Goal: Transaction & Acquisition: Purchase product/service

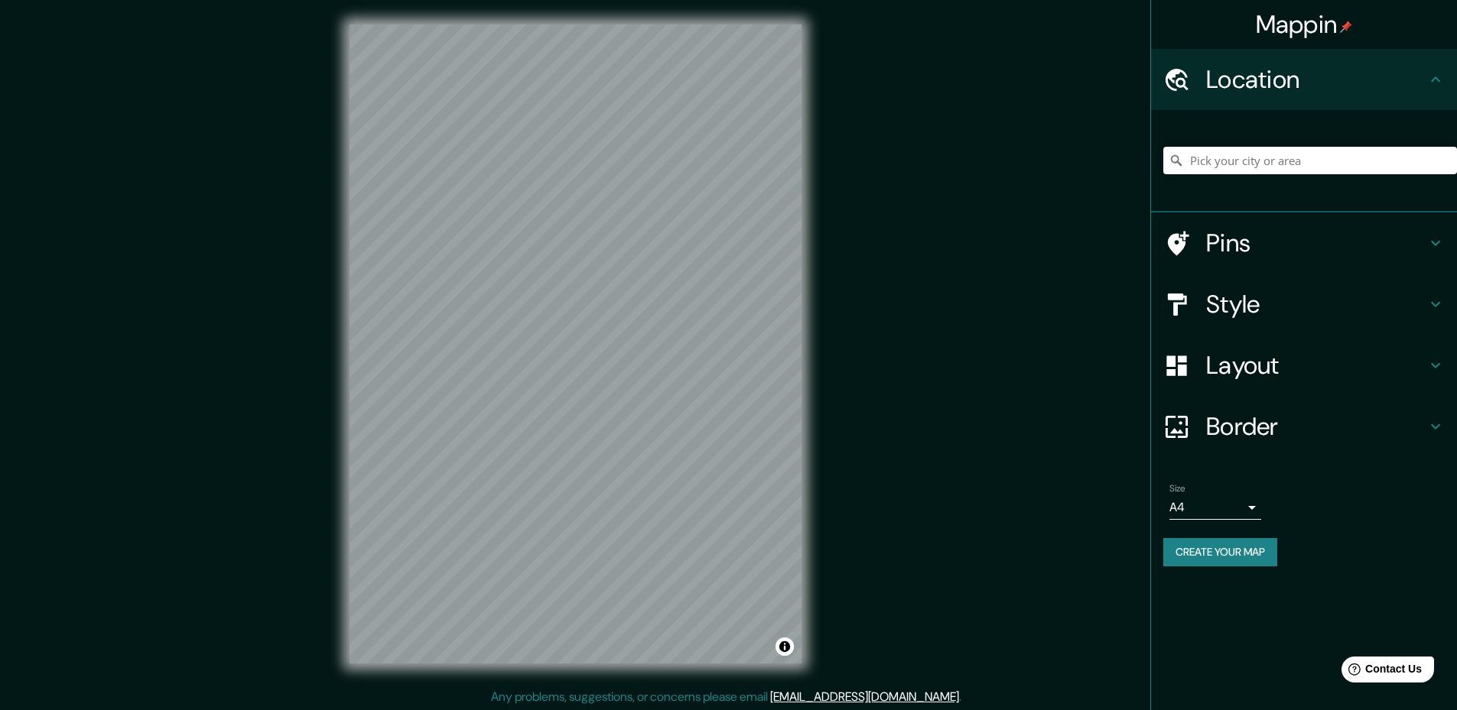
click at [1254, 508] on body "Mappin Location Pins Style Layout Border Choose a border. Hint : you can make l…" at bounding box center [728, 355] width 1457 height 710
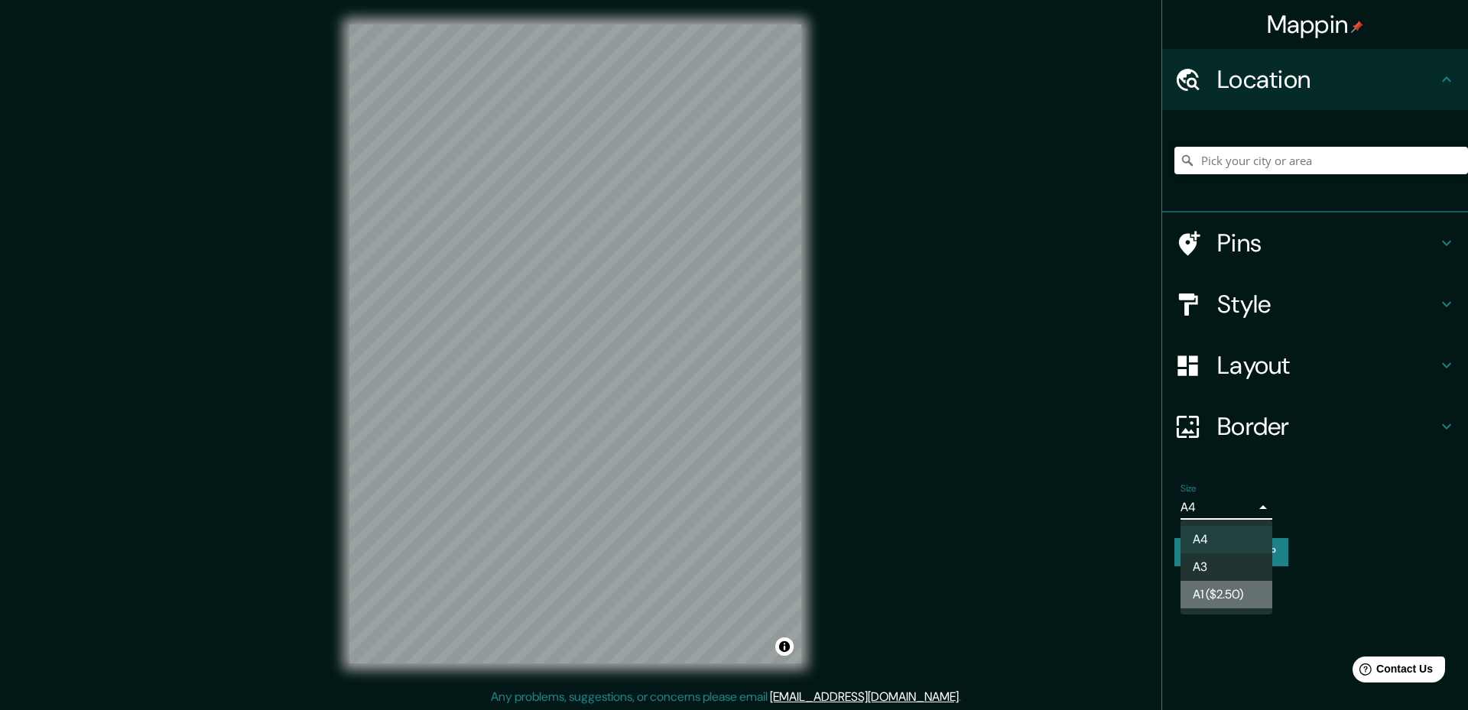
click at [1217, 599] on li "A1 ($2.50)" at bounding box center [1227, 595] width 92 height 28
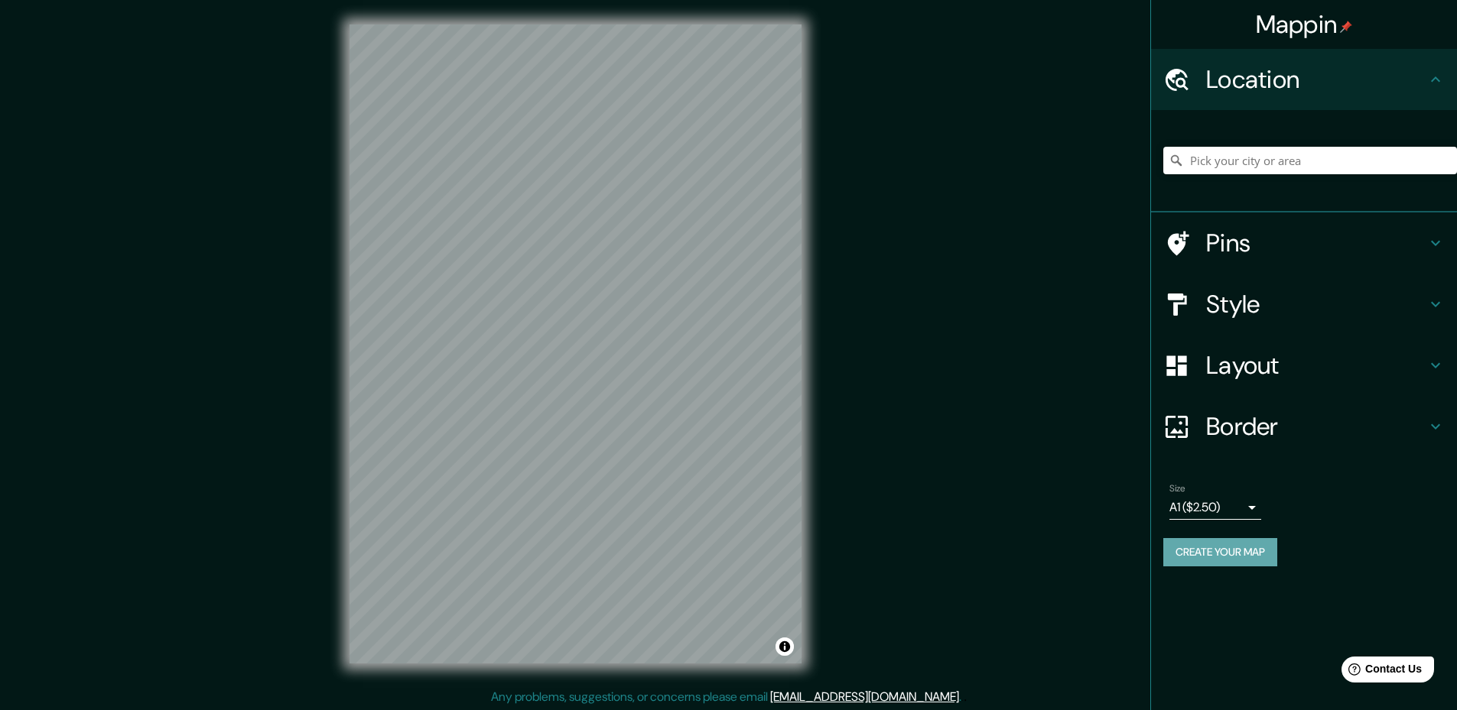
click at [1230, 562] on button "Create your map" at bounding box center [1220, 552] width 114 height 28
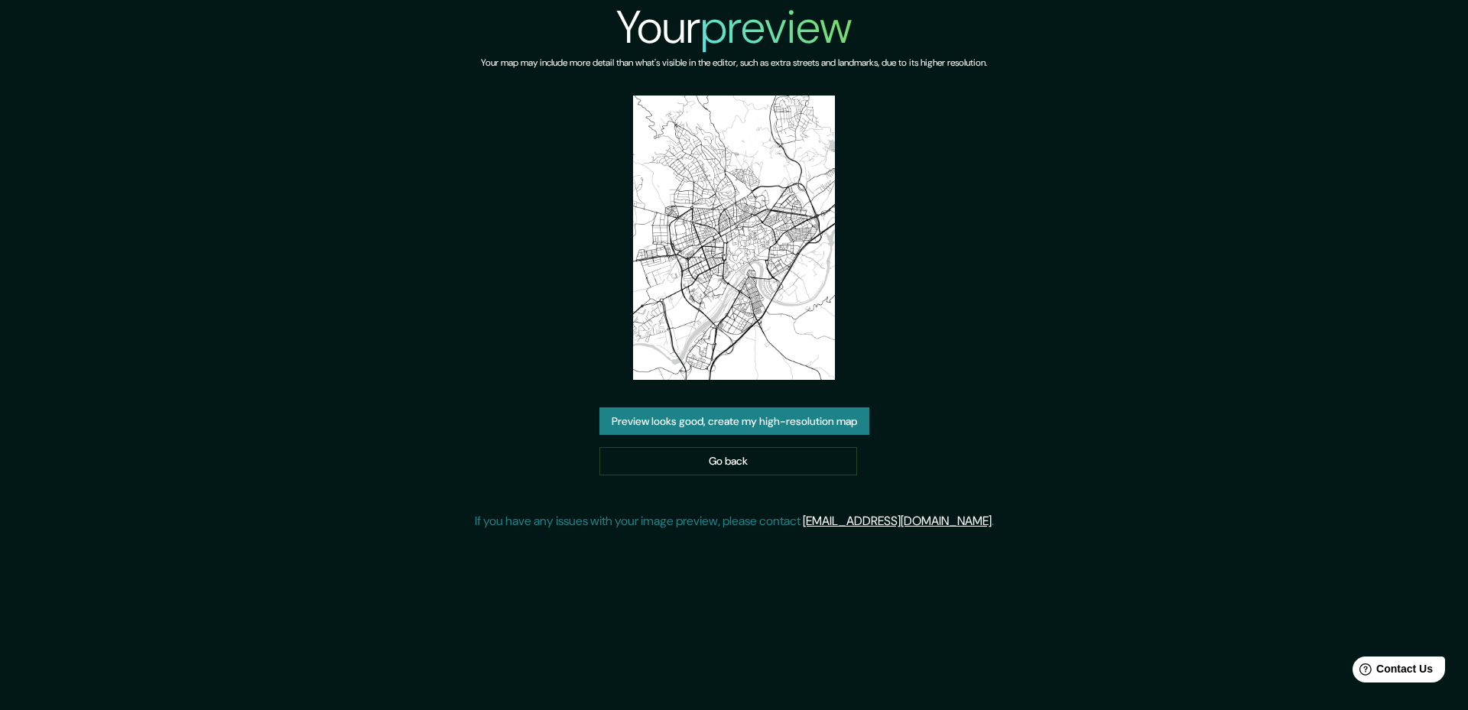
click at [749, 421] on button "Preview looks good, create my high-resolution map" at bounding box center [734, 422] width 270 height 28
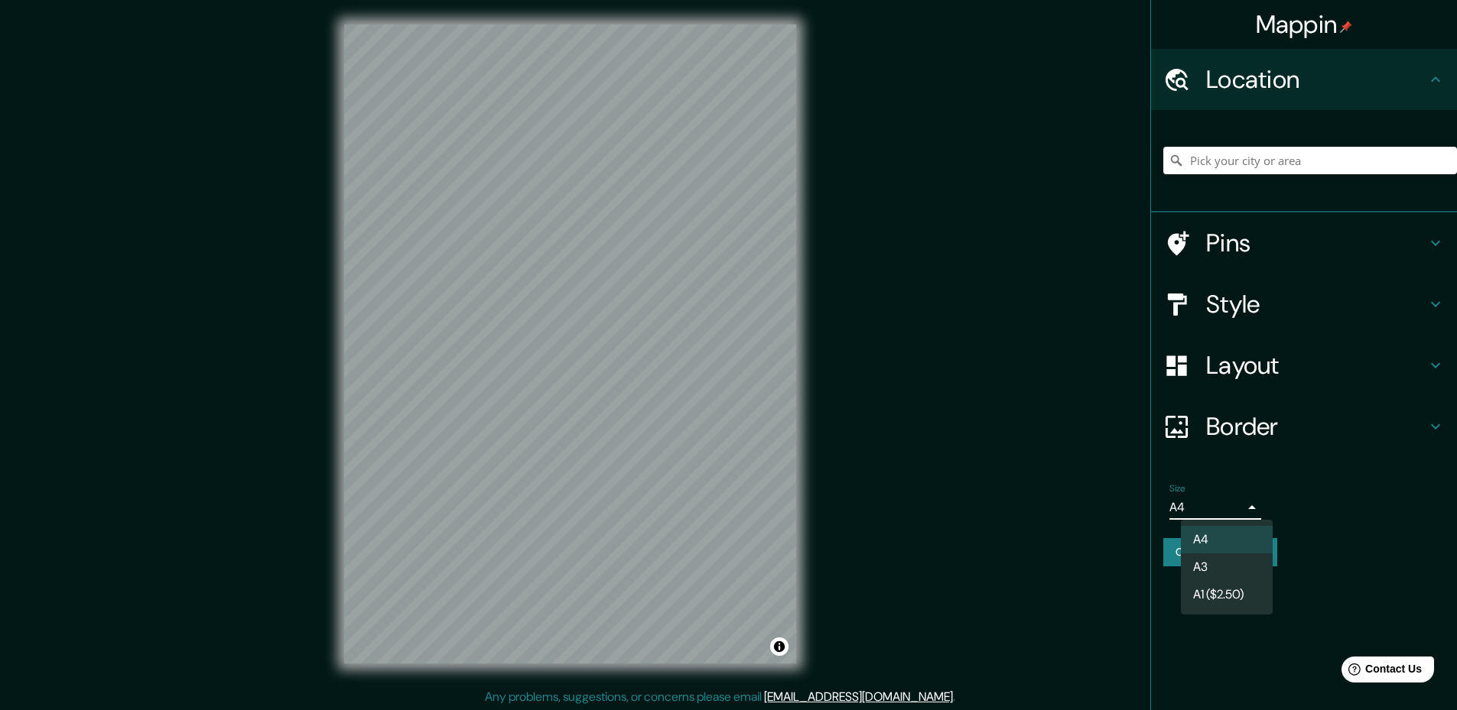
click at [1246, 515] on body "Mappin Location Pins Style Layout Border Choose a border. Hint : you can make l…" at bounding box center [728, 355] width 1457 height 710
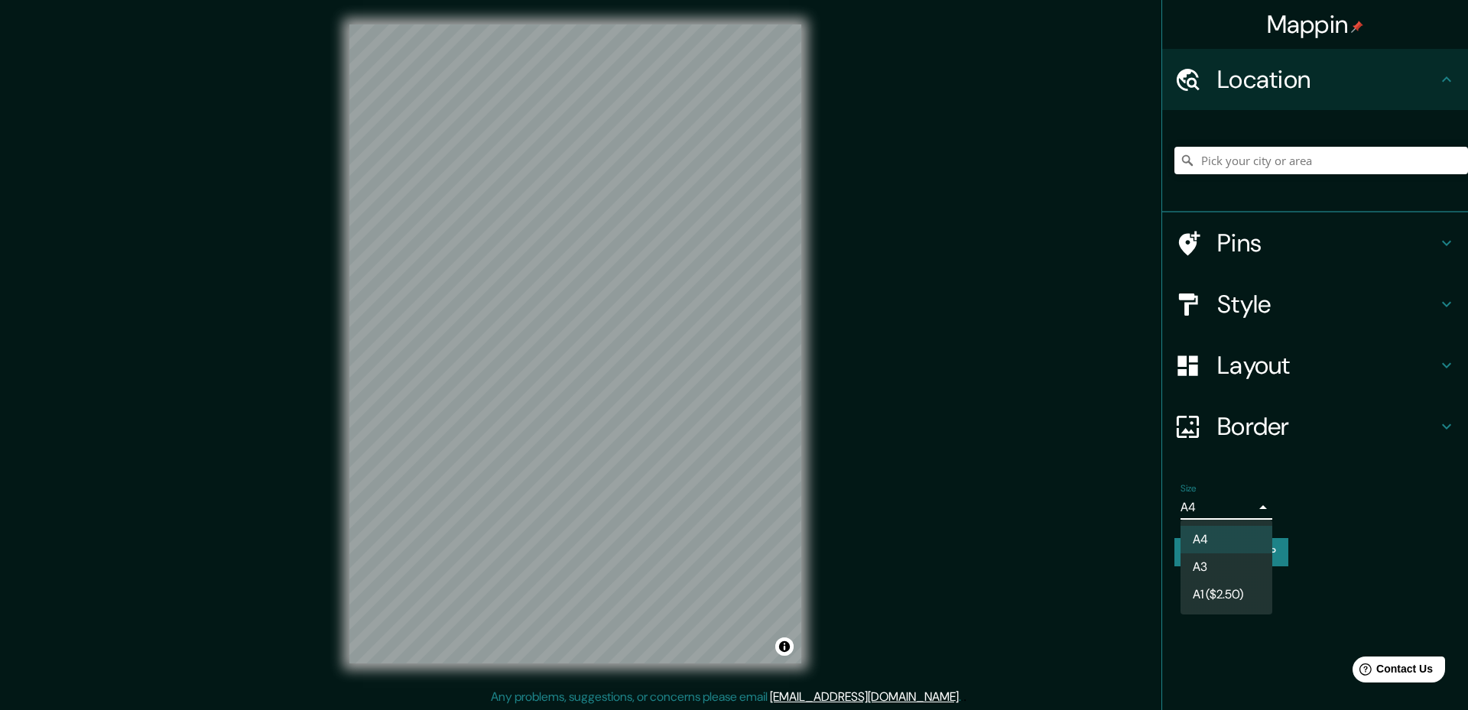
click at [1201, 574] on li "A3" at bounding box center [1227, 568] width 92 height 28
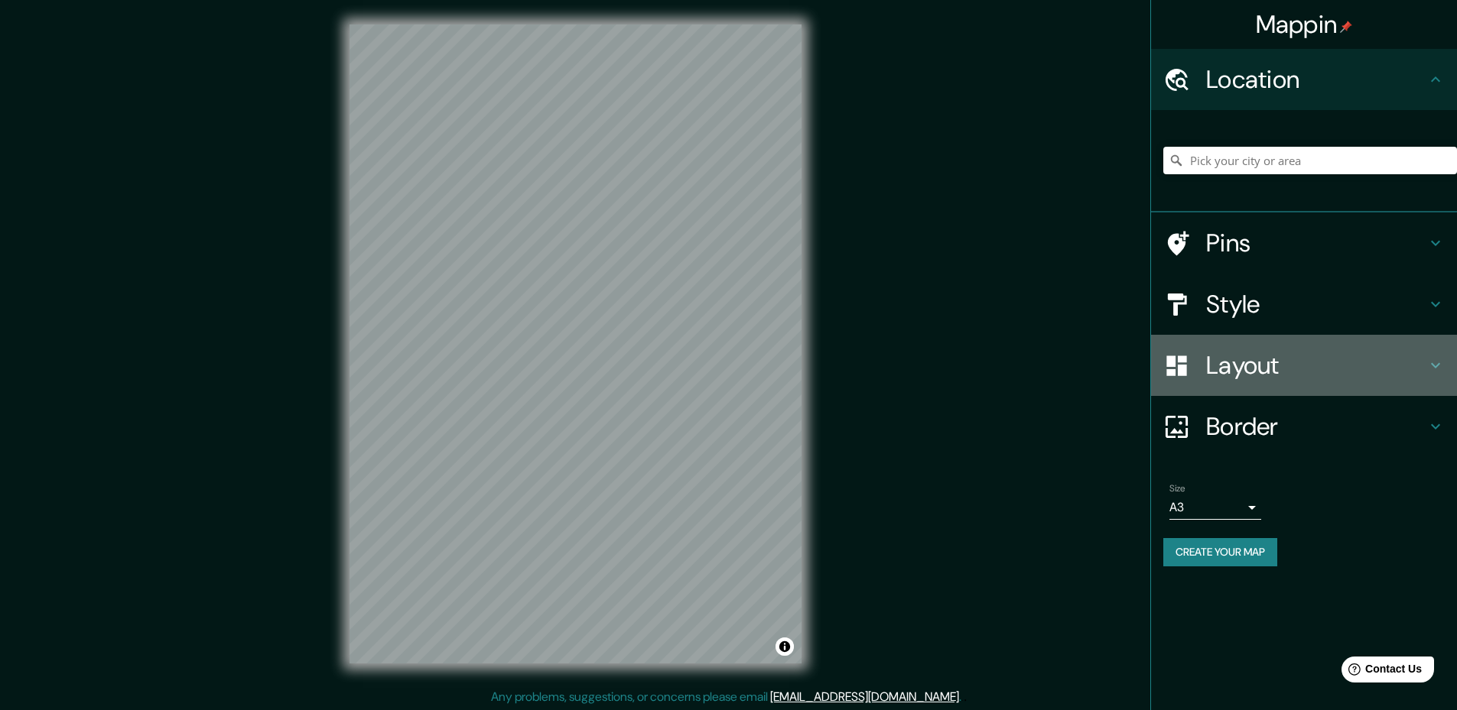
click at [1437, 364] on icon at bounding box center [1435, 365] width 18 height 18
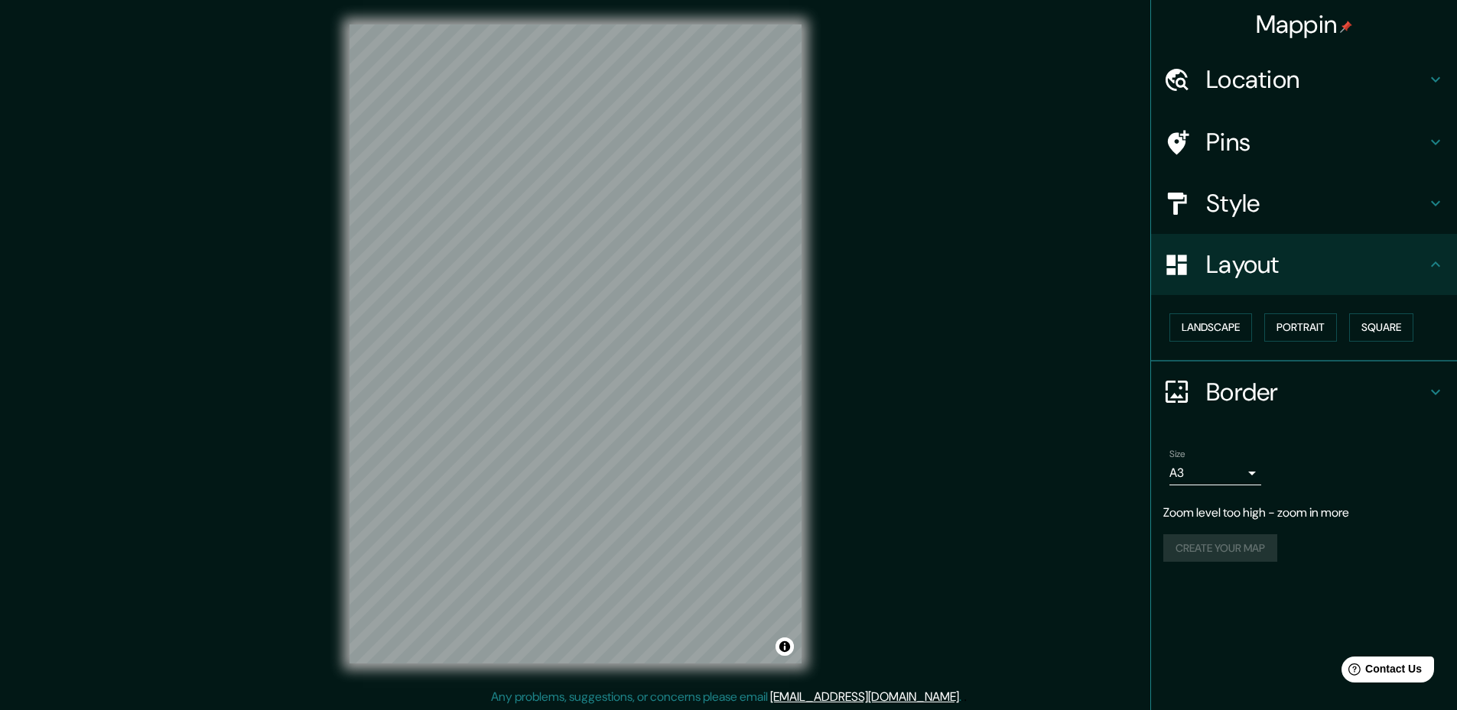
click at [1437, 81] on icon at bounding box center [1435, 79] width 9 height 5
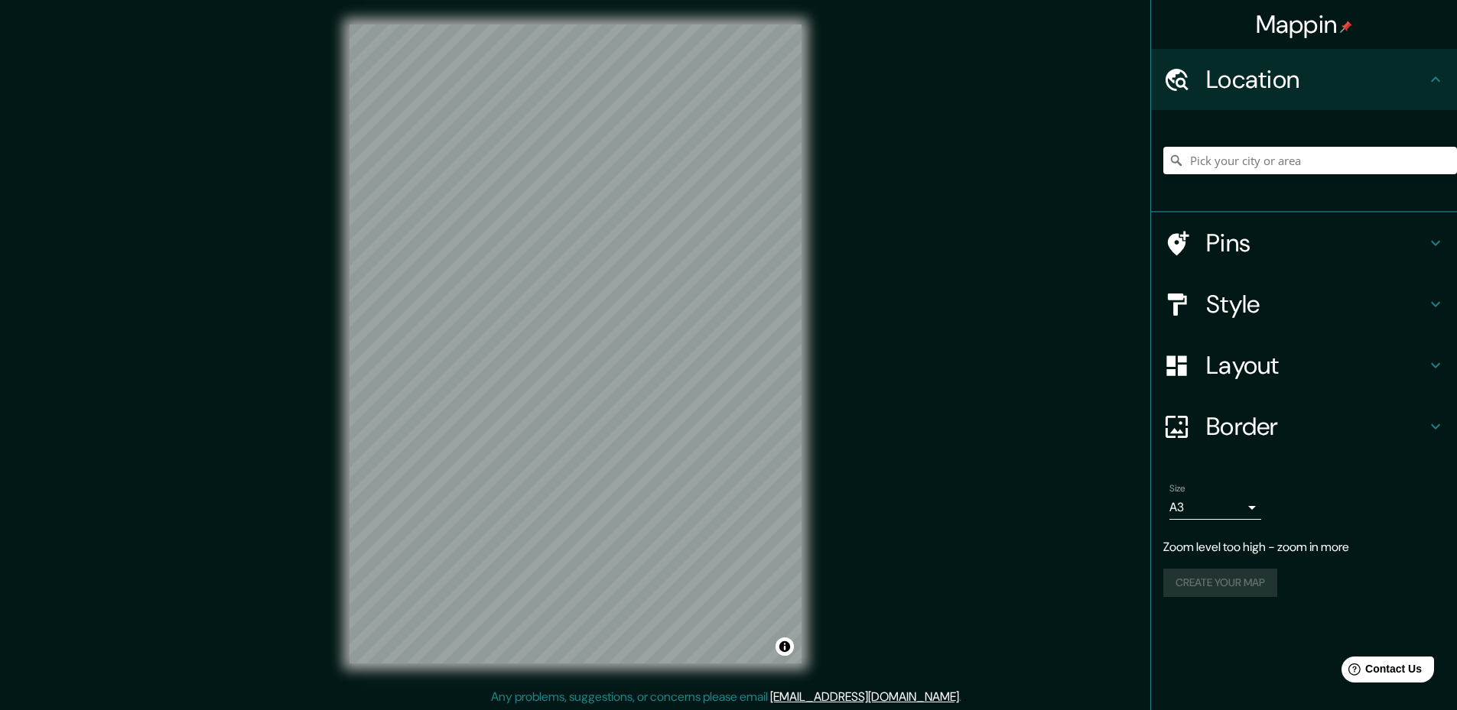
click at [1314, 165] on input "Pick your city or area" at bounding box center [1310, 161] width 294 height 28
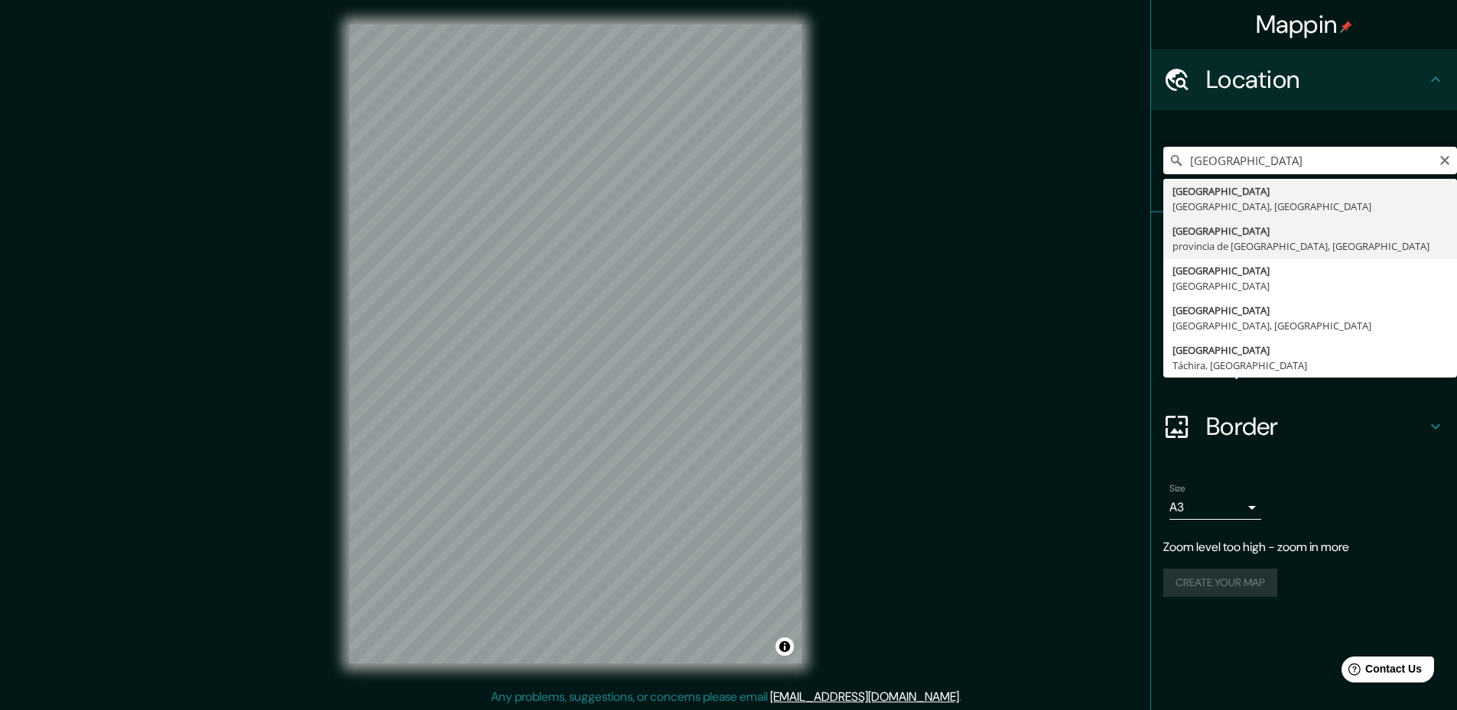
type input "Córdoba, provincia de Córdoba, España"
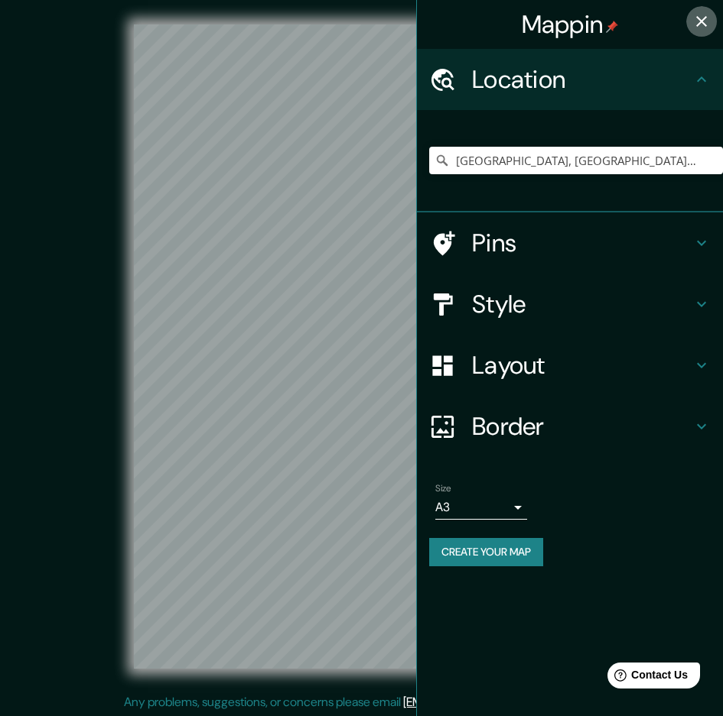
click at [700, 27] on icon "button" at bounding box center [701, 21] width 18 height 18
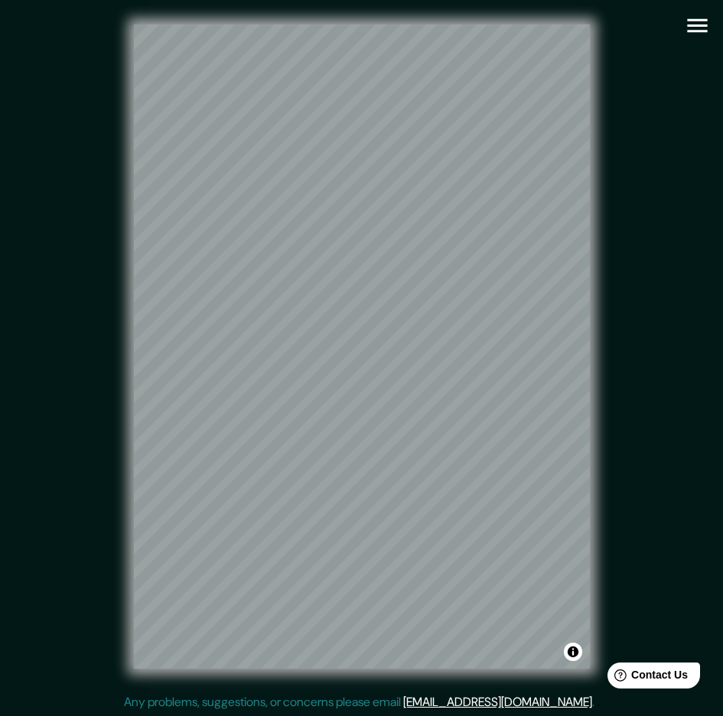
click at [603, 442] on div "© Mapbox © OpenStreetMap Improve this map" at bounding box center [361, 346] width 651 height 645
click at [701, 25] on icon "button" at bounding box center [697, 26] width 20 height 14
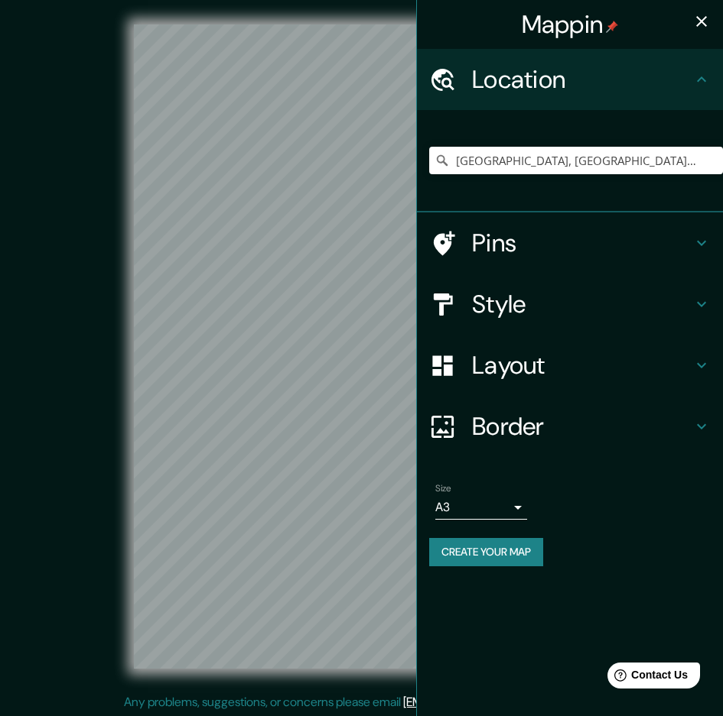
click at [681, 311] on h4 "Style" at bounding box center [582, 304] width 220 height 31
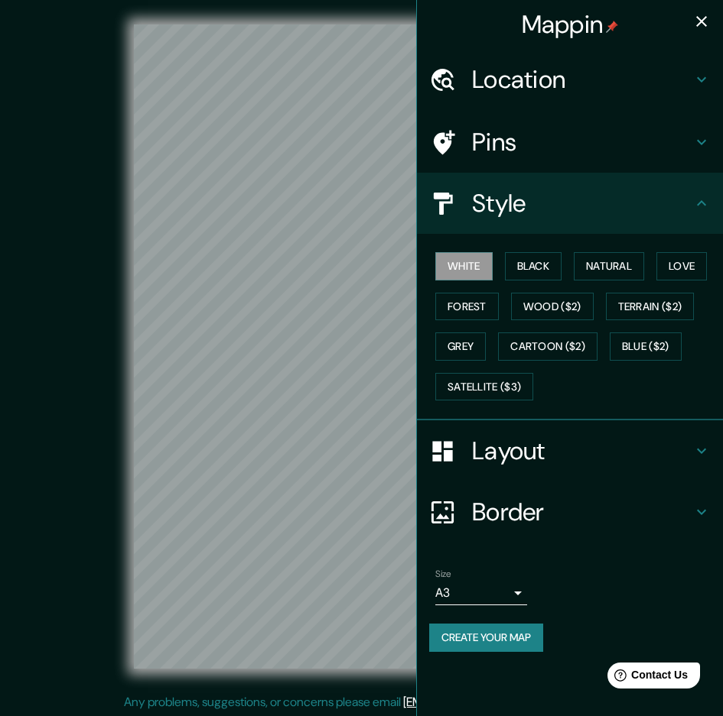
click at [544, 443] on h4 "Layout" at bounding box center [582, 451] width 220 height 31
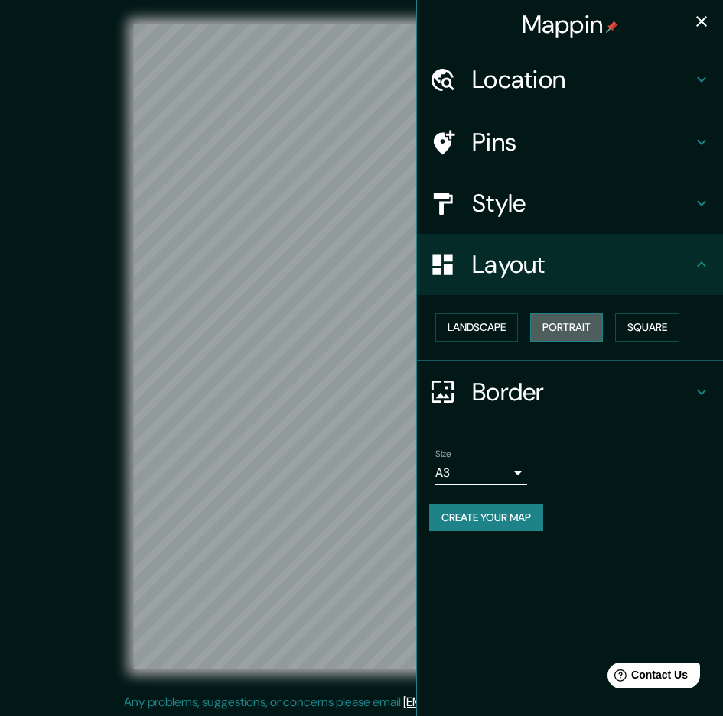
click at [553, 331] on button "Portrait" at bounding box center [566, 327] width 73 height 28
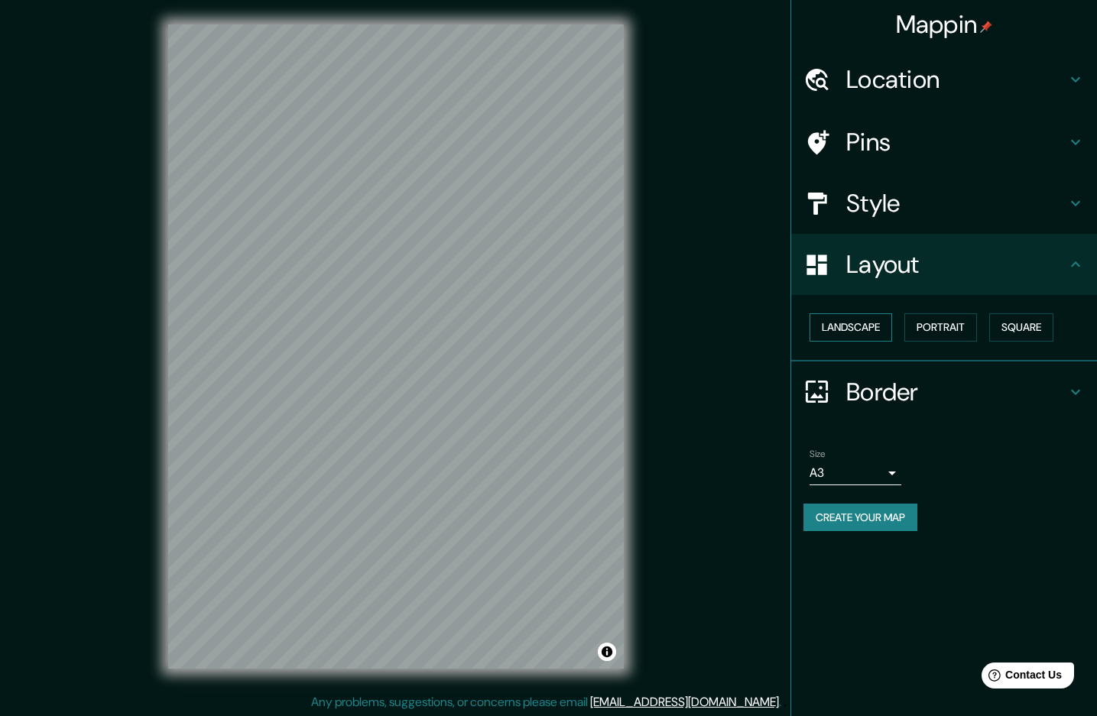
click at [875, 329] on button "Landscape" at bounding box center [851, 327] width 83 height 28
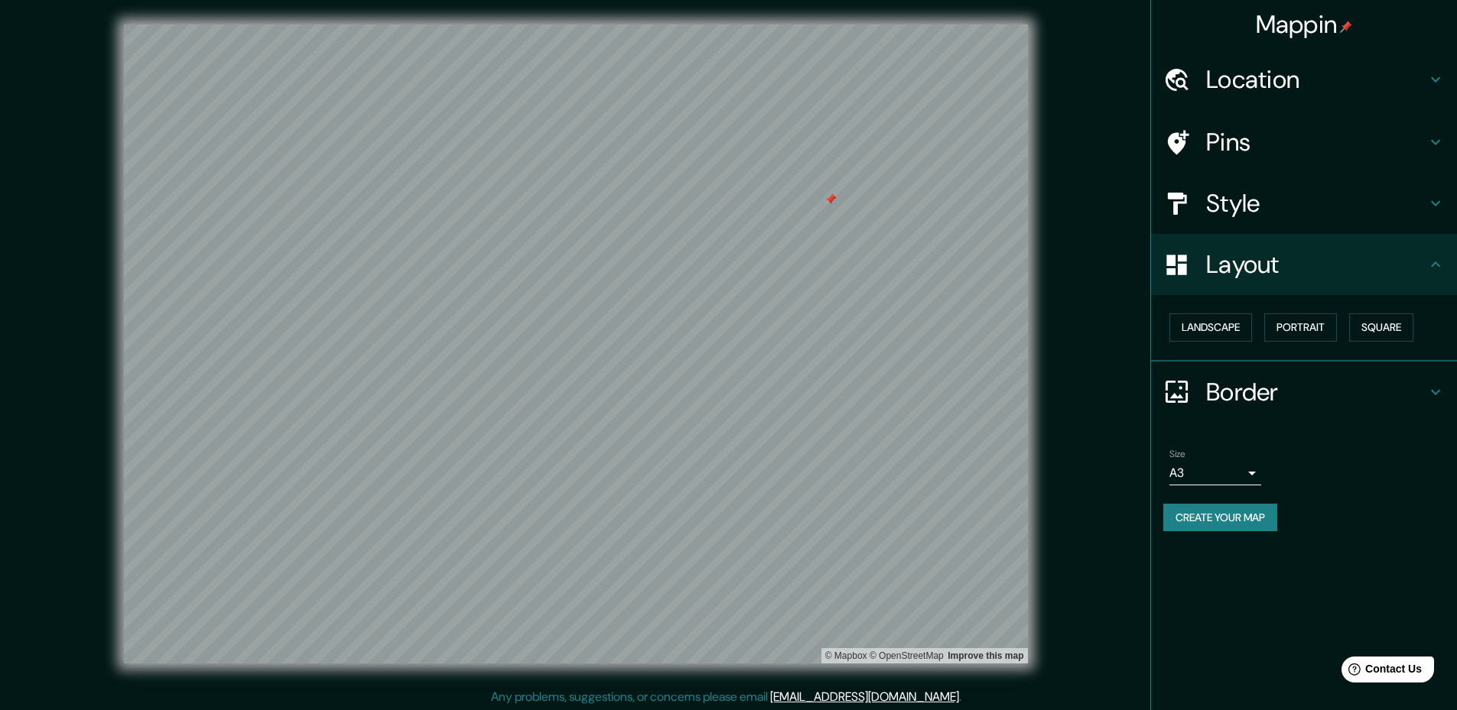
click at [829, 197] on div at bounding box center [830, 199] width 12 height 12
click at [1377, 328] on button "Square" at bounding box center [1381, 327] width 64 height 28
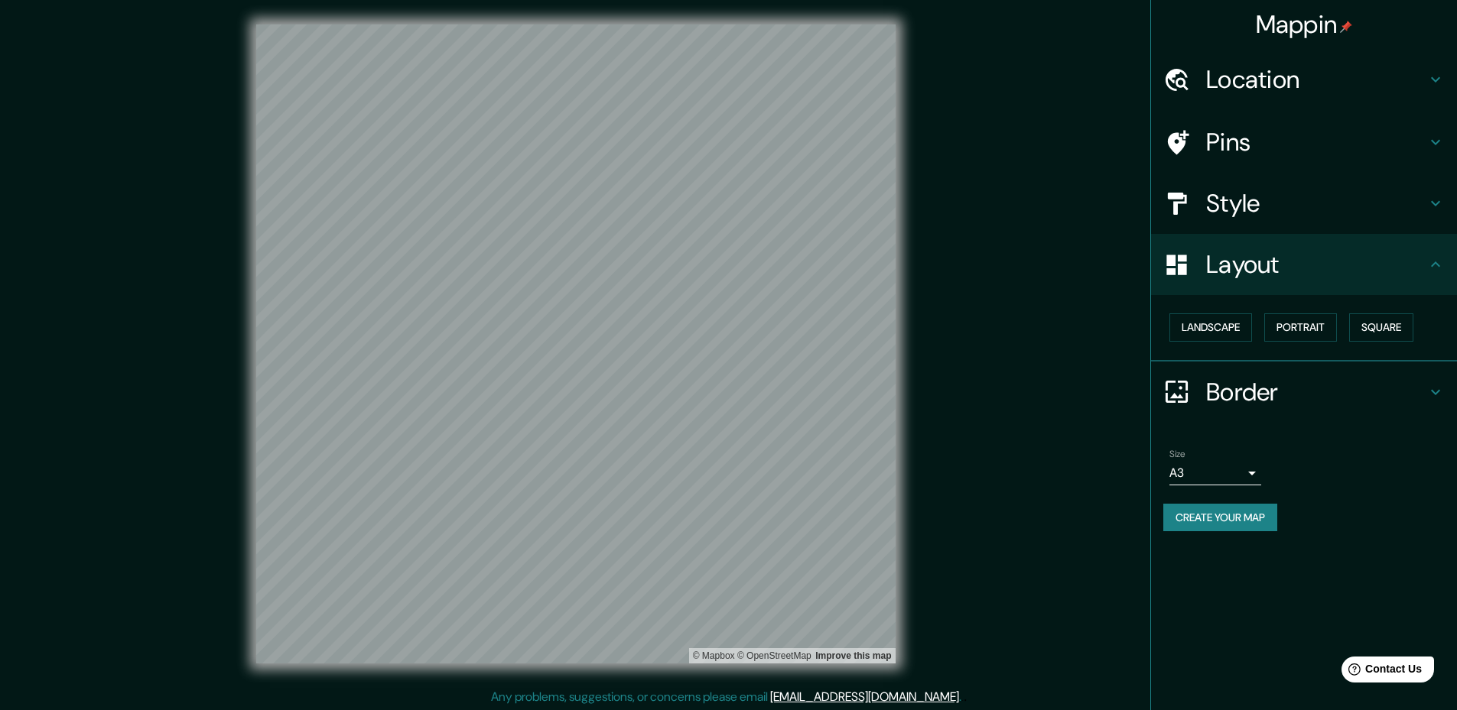
click at [1021, 376] on div "© Mapbox © OpenStreetMap Improve this map" at bounding box center [575, 343] width 1311 height 639
click at [1218, 323] on button "Landscape" at bounding box center [1210, 327] width 83 height 28
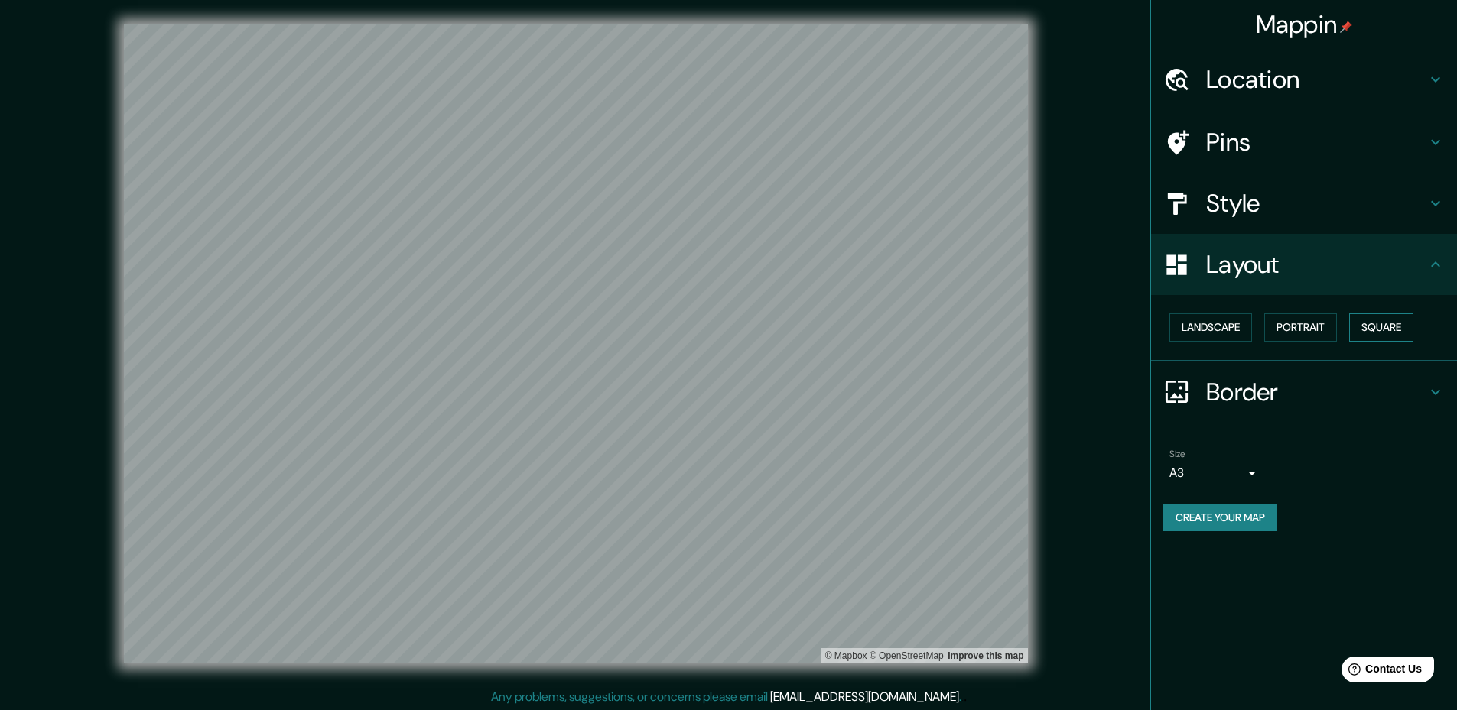
click at [1376, 326] on button "Square" at bounding box center [1381, 327] width 64 height 28
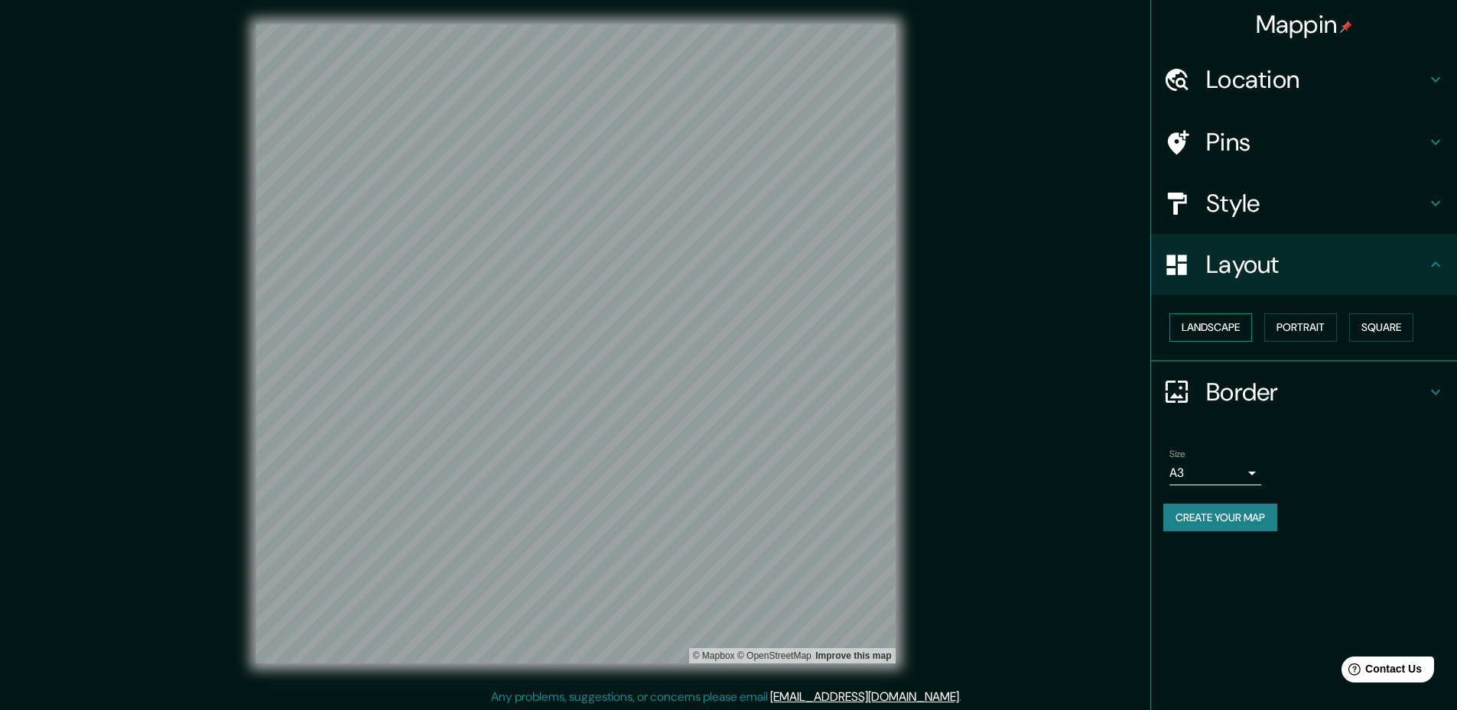
click at [1204, 326] on button "Landscape" at bounding box center [1210, 327] width 83 height 28
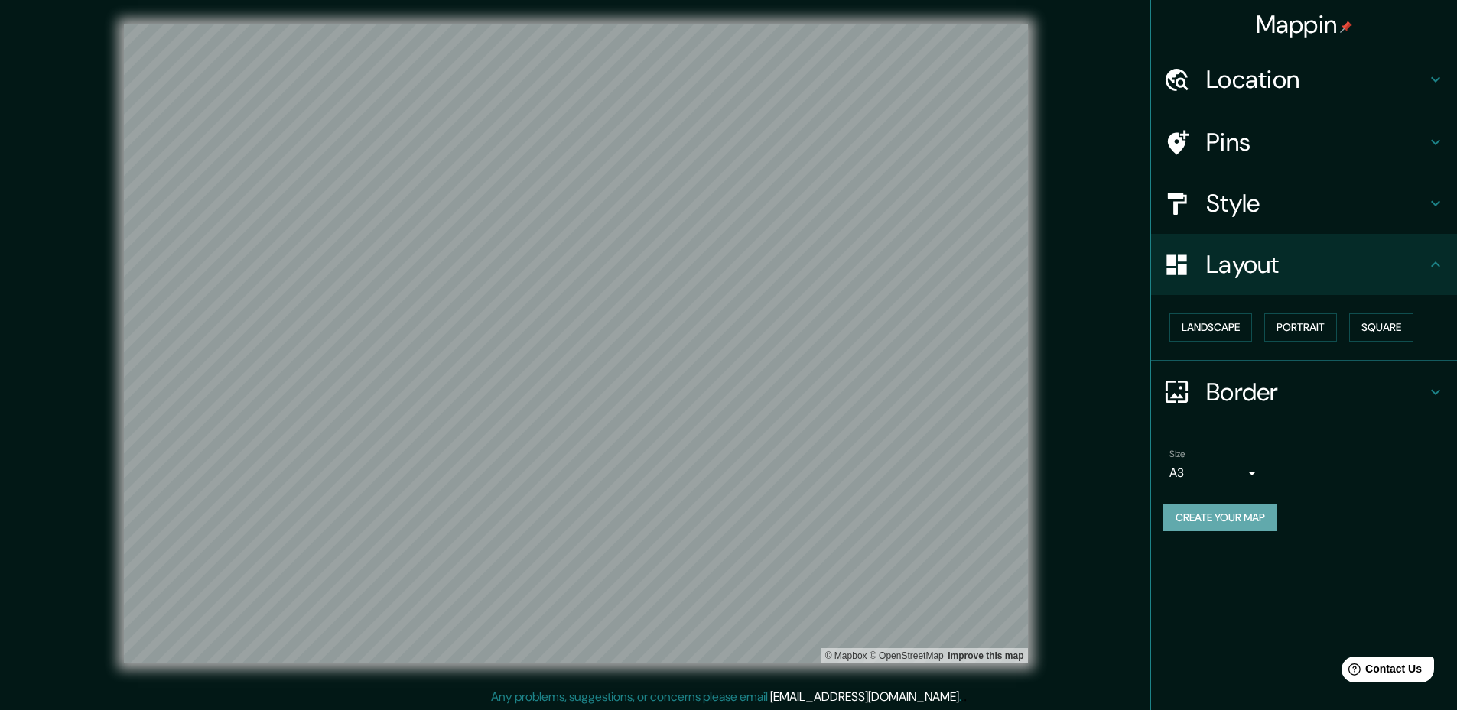
click at [1192, 516] on button "Create your map" at bounding box center [1220, 518] width 114 height 28
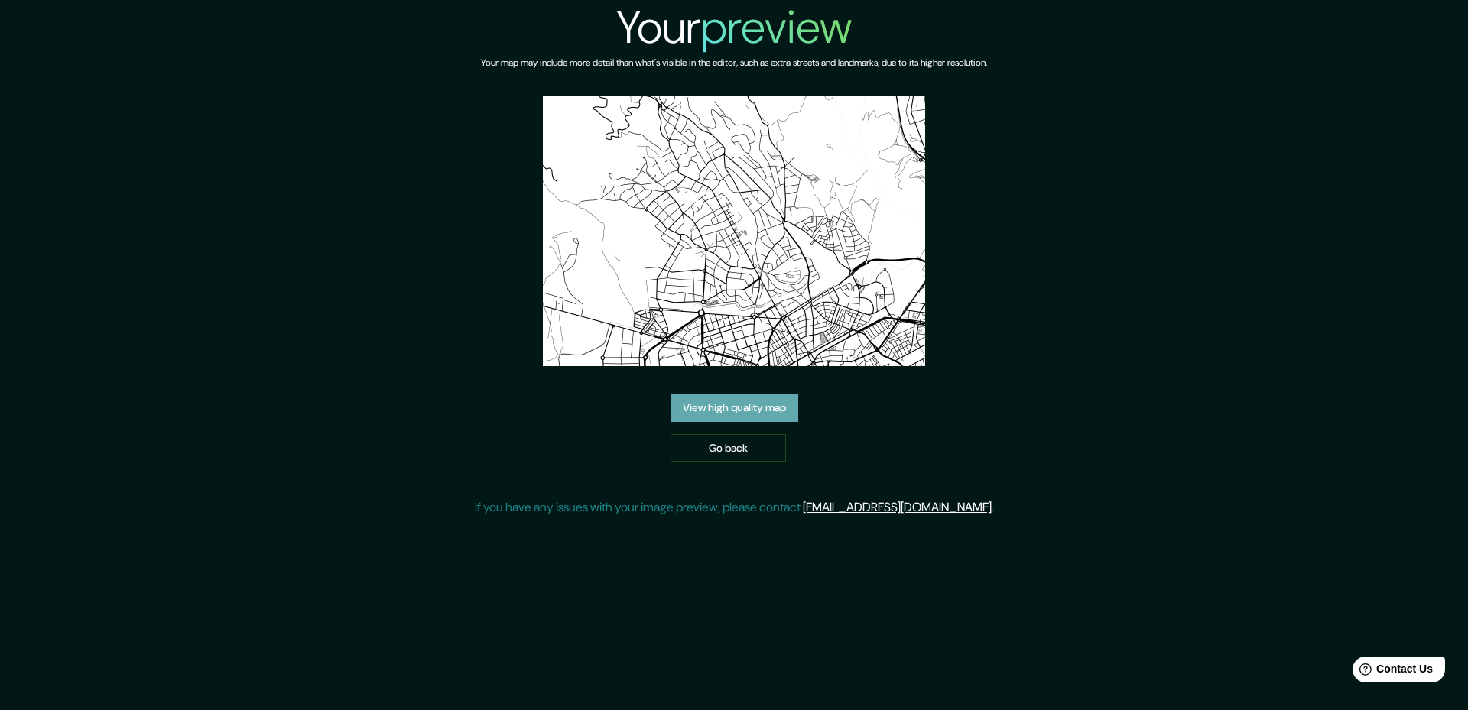
click at [718, 405] on link "View high quality map" at bounding box center [735, 408] width 128 height 28
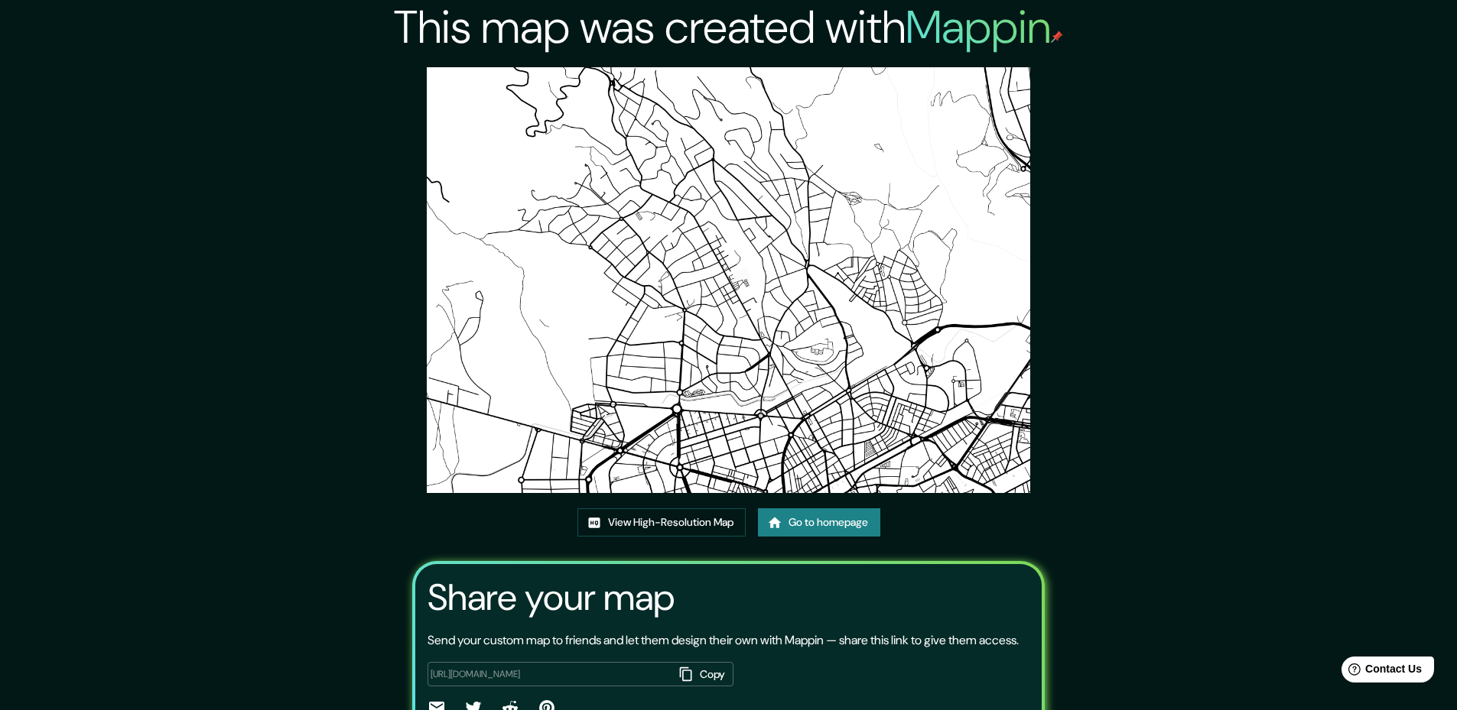
click at [747, 381] on img at bounding box center [728, 280] width 603 height 426
click at [676, 517] on link "View High-Resolution Map" at bounding box center [661, 522] width 168 height 28
drag, startPoint x: 650, startPoint y: 417, endPoint x: 635, endPoint y: 414, distance: 14.8
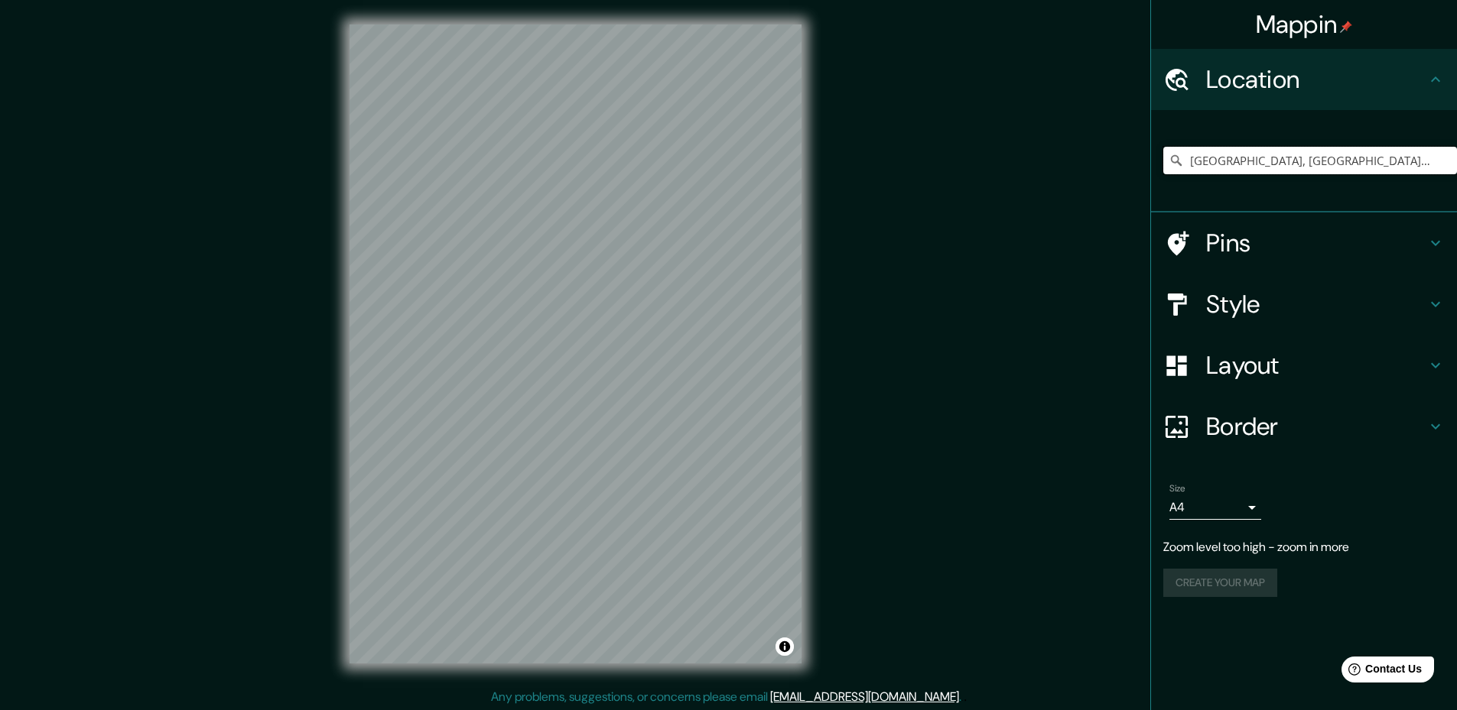
click at [1341, 157] on input "[GEOGRAPHIC_DATA], [GEOGRAPHIC_DATA][PERSON_NAME], [GEOGRAPHIC_DATA]" at bounding box center [1310, 161] width 294 height 28
click at [1179, 161] on icon at bounding box center [1175, 160] width 15 height 15
click at [1233, 159] on input "[GEOGRAPHIC_DATA], [GEOGRAPHIC_DATA][PERSON_NAME], [GEOGRAPHIC_DATA]" at bounding box center [1310, 161] width 294 height 28
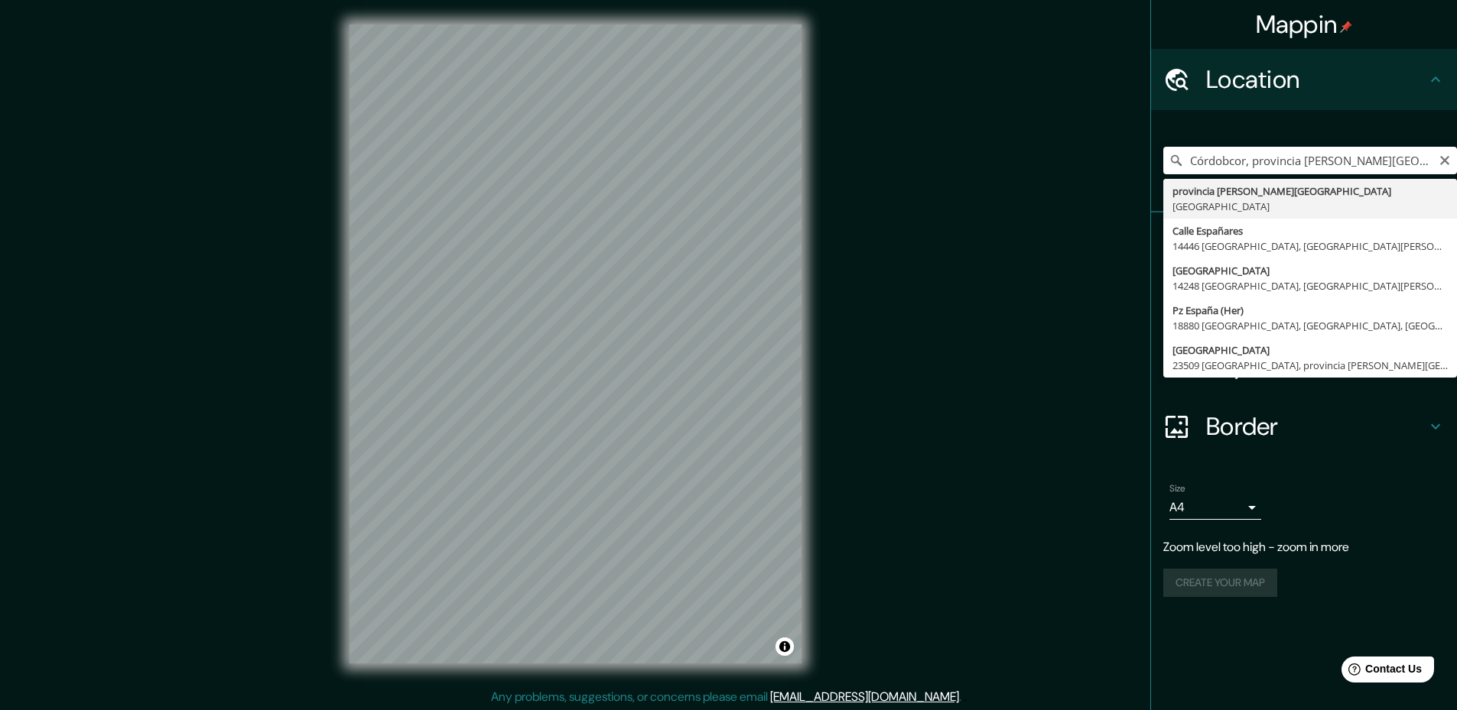
type input "provincia [PERSON_NAME][GEOGRAPHIC_DATA], [GEOGRAPHIC_DATA]"
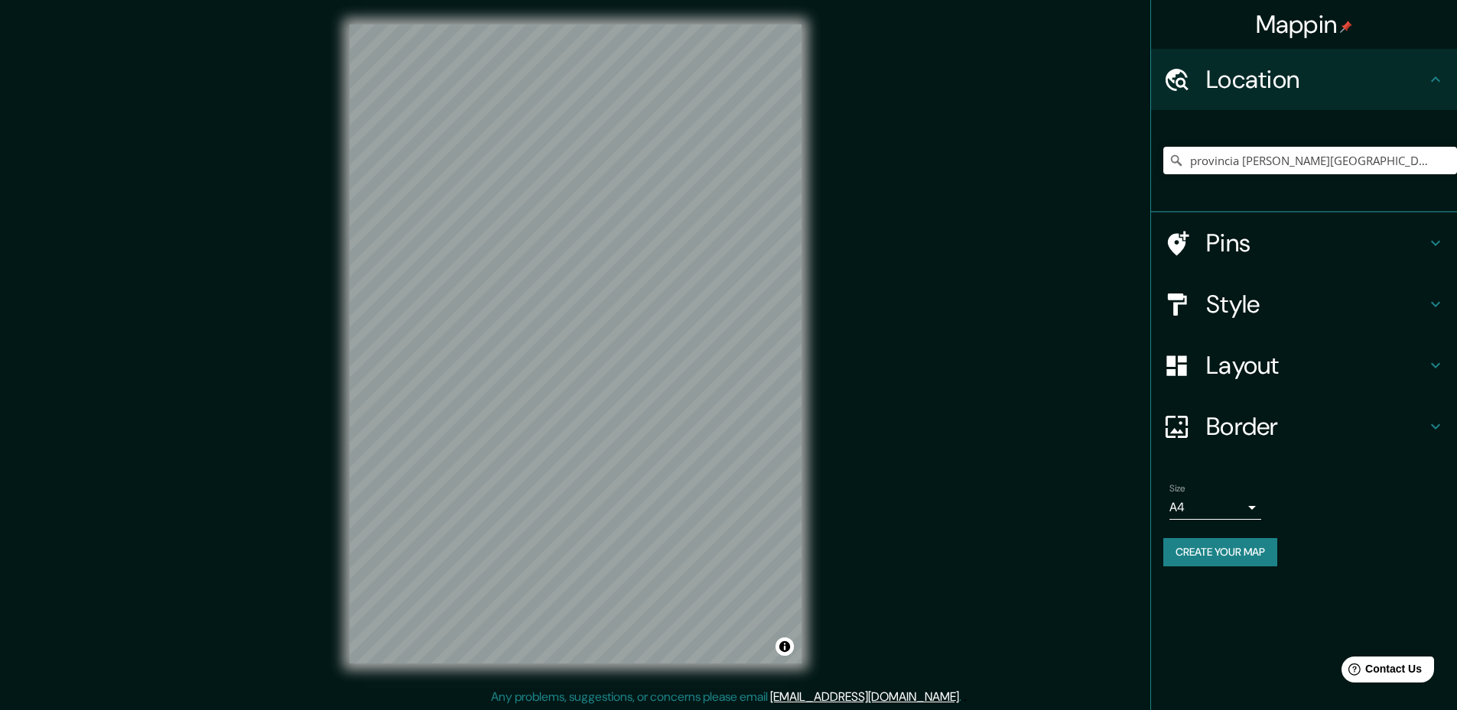
click at [1282, 370] on h4 "Layout" at bounding box center [1316, 365] width 220 height 31
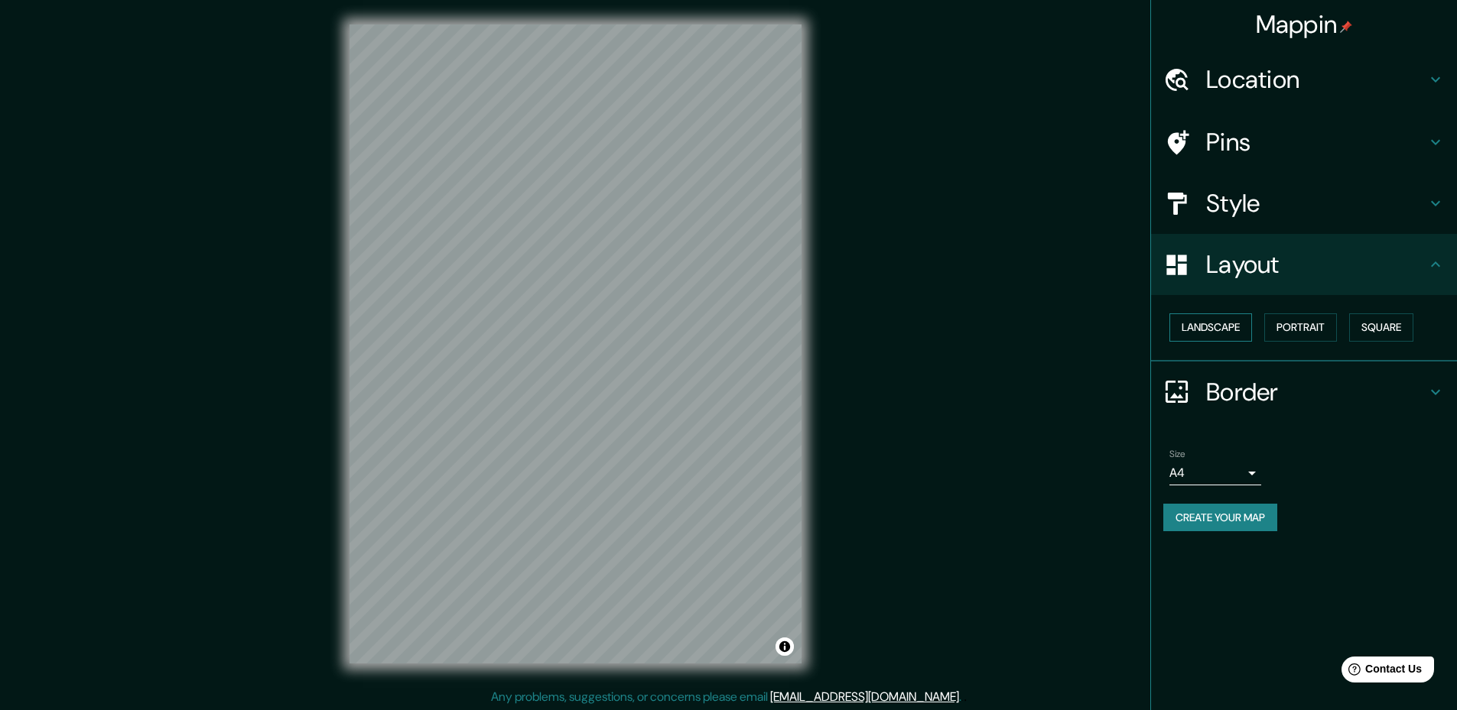
click at [1230, 325] on button "Landscape" at bounding box center [1210, 327] width 83 height 28
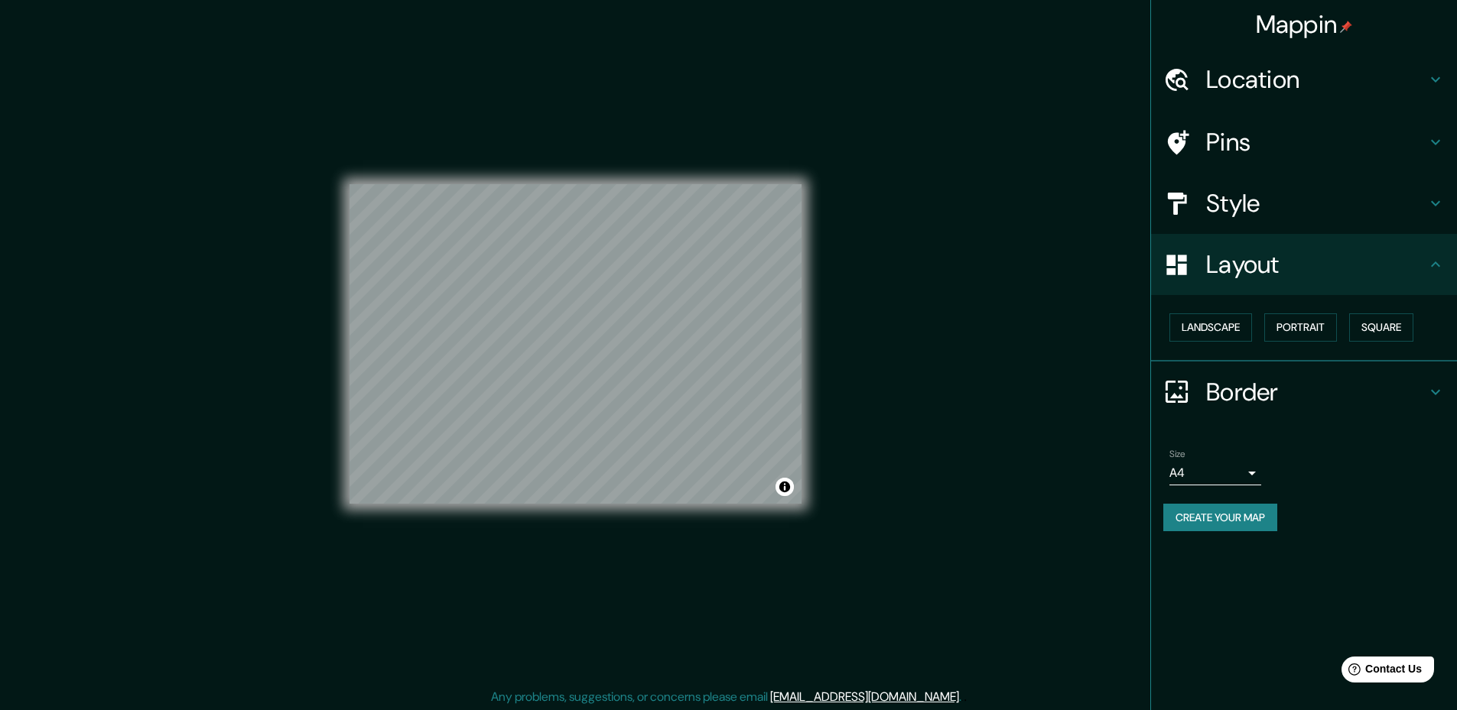
click at [1218, 472] on body "Mappin Location provincia de Córdoba, España Pins Style Layout Landscape Portra…" at bounding box center [728, 355] width 1457 height 710
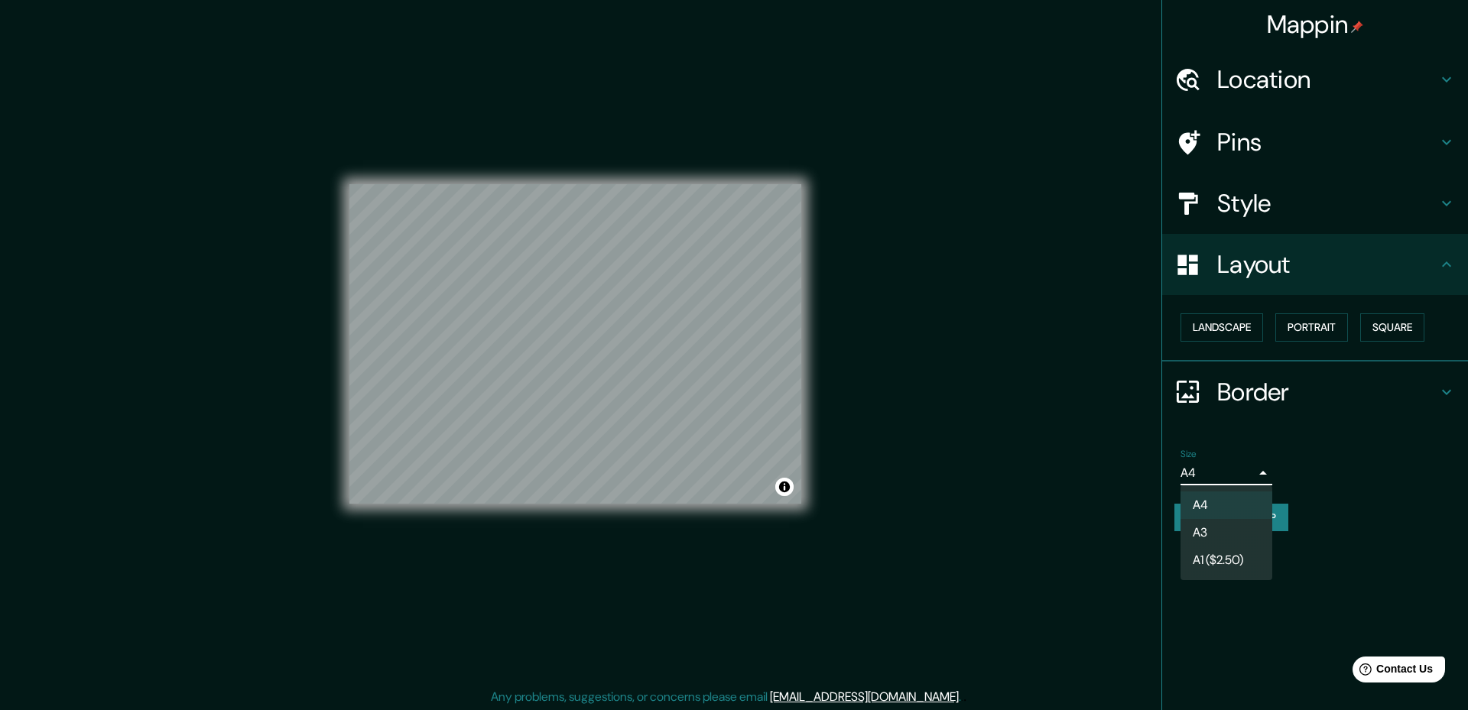
click at [1220, 525] on li "A3" at bounding box center [1227, 533] width 92 height 28
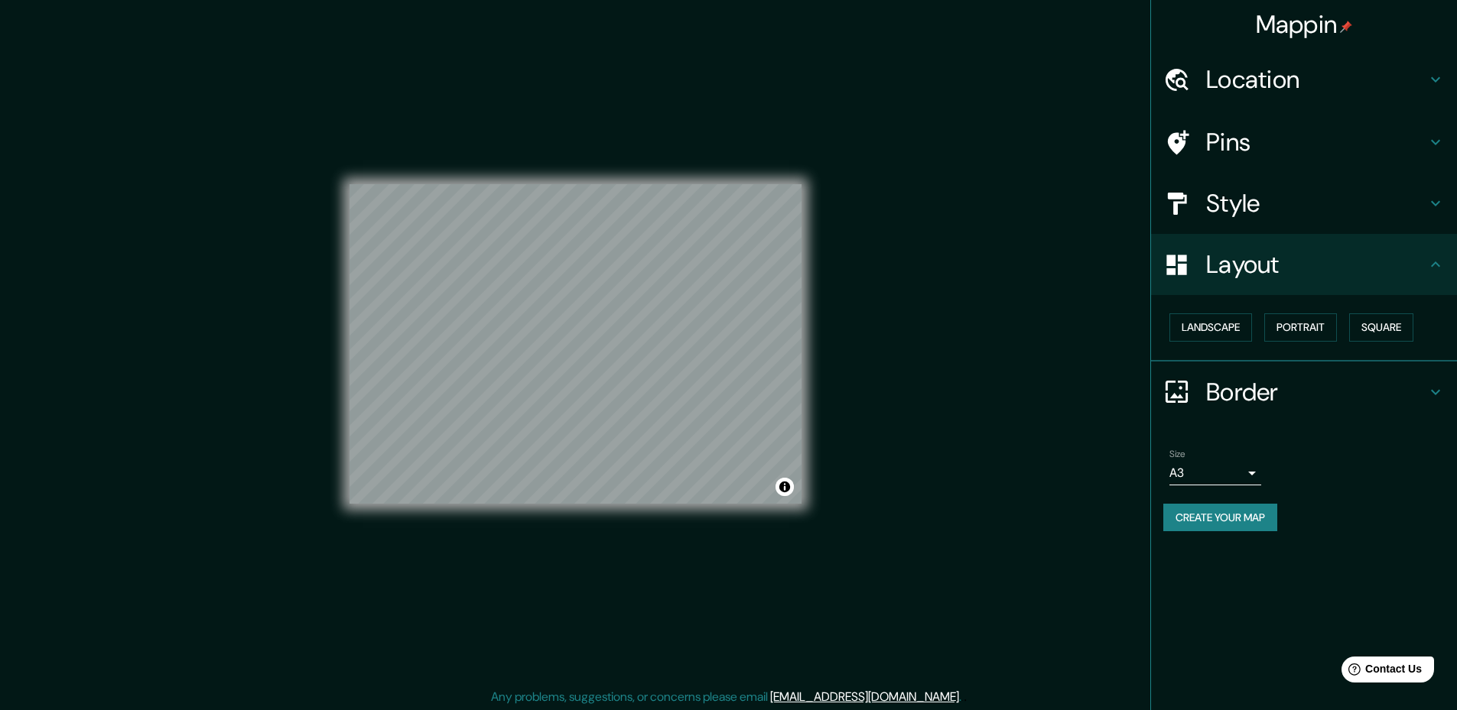
click at [923, 411] on div "Mappin Location provincia de Córdoba, España Pins Style Layout Landscape Portra…" at bounding box center [728, 356] width 1457 height 713
click at [1301, 330] on button "Portrait" at bounding box center [1300, 327] width 73 height 28
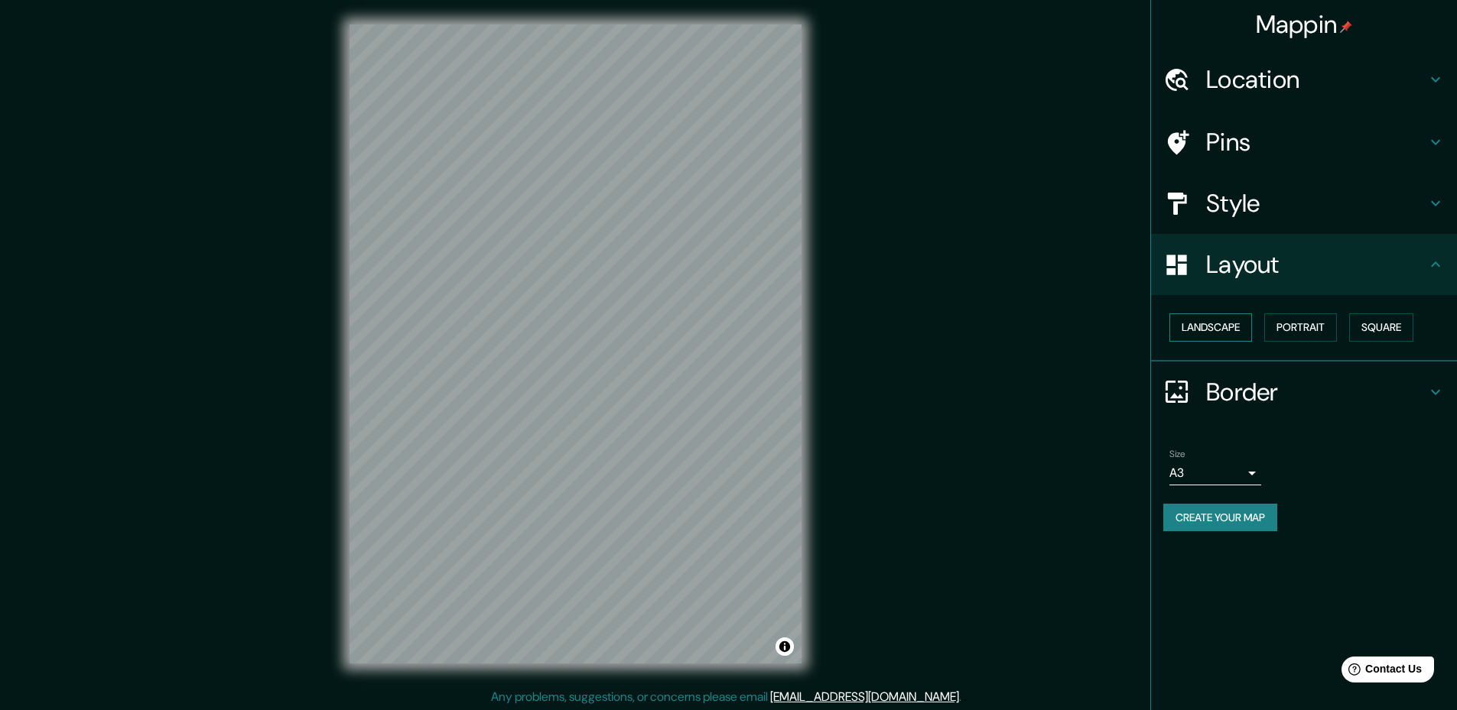
click at [1220, 326] on button "Landscape" at bounding box center [1210, 327] width 83 height 28
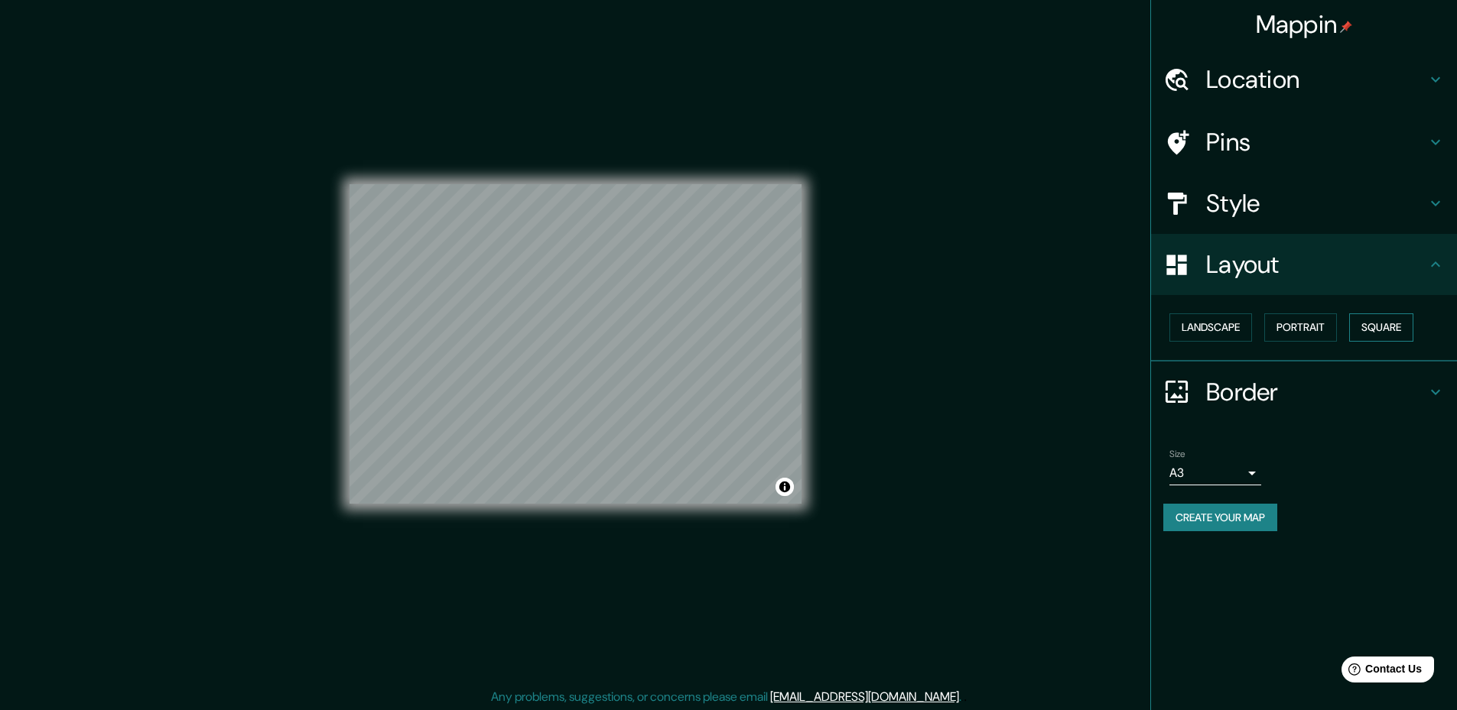
click at [1392, 321] on button "Square" at bounding box center [1381, 327] width 64 height 28
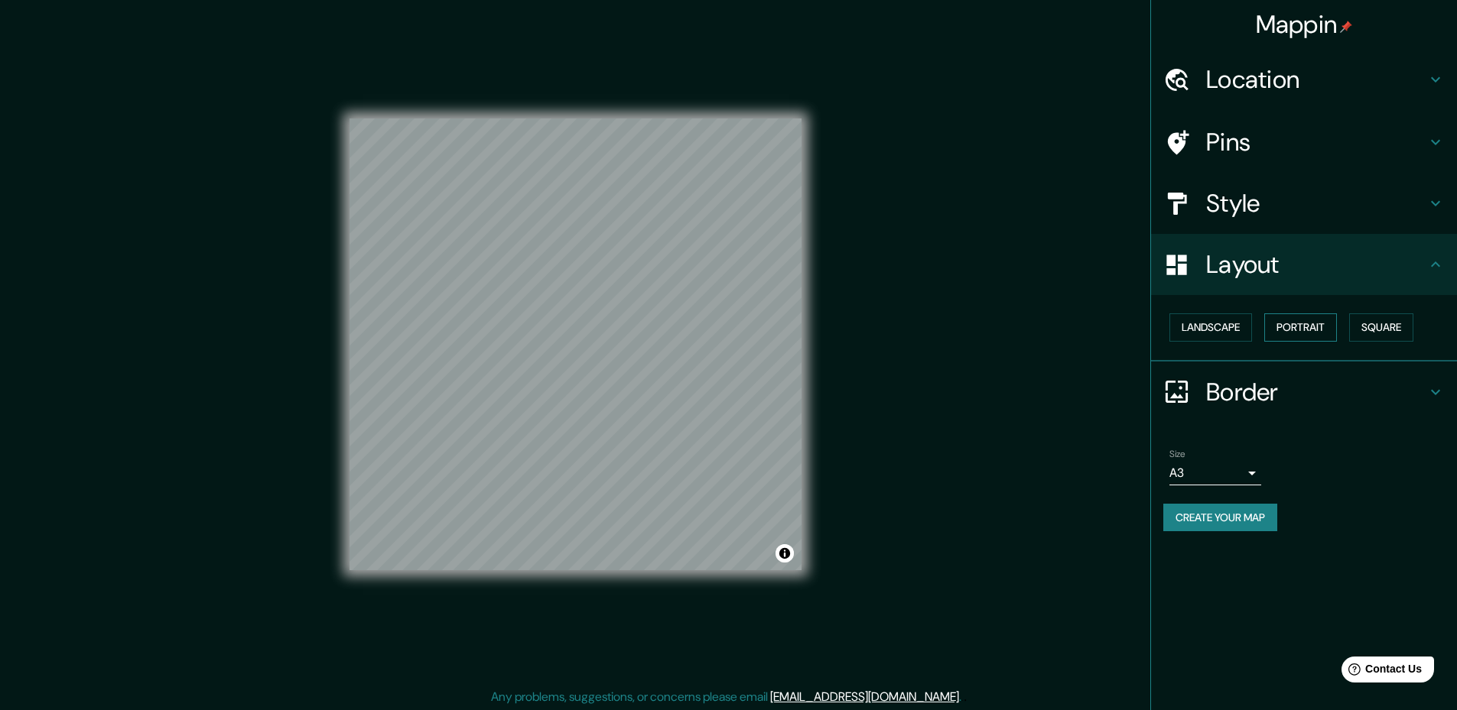
click at [1308, 332] on button "Portrait" at bounding box center [1300, 327] width 73 height 28
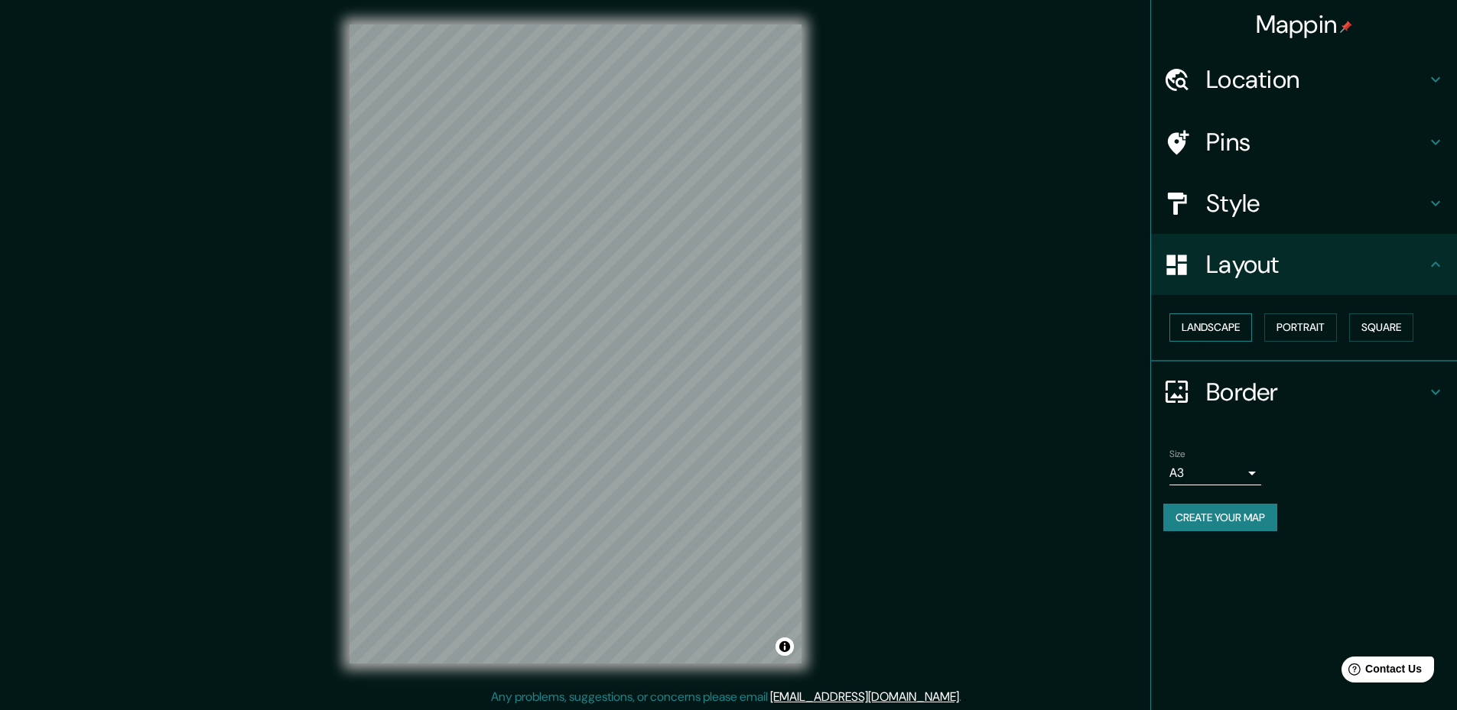
click at [1228, 330] on button "Landscape" at bounding box center [1210, 327] width 83 height 28
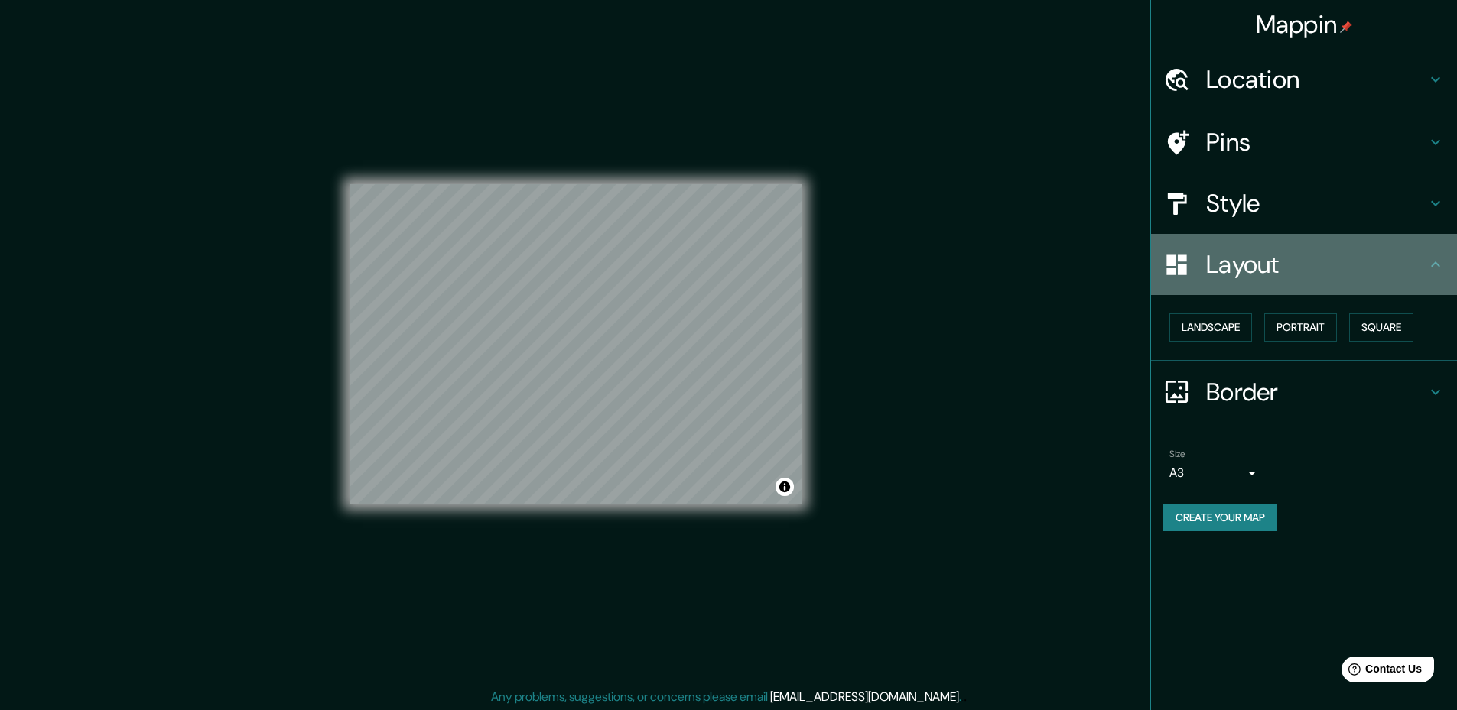
click at [1278, 263] on h4 "Layout" at bounding box center [1316, 264] width 220 height 31
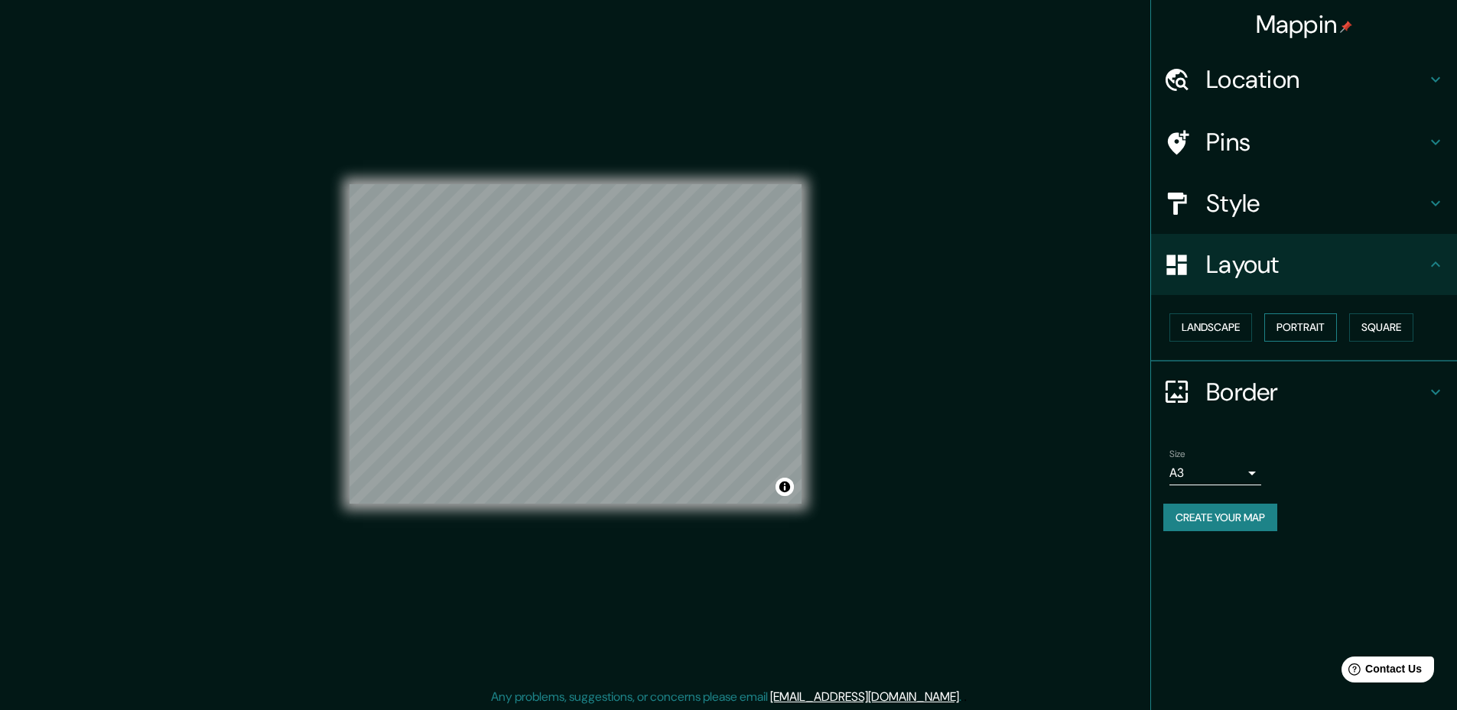
click at [1301, 333] on button "Portrait" at bounding box center [1300, 327] width 73 height 28
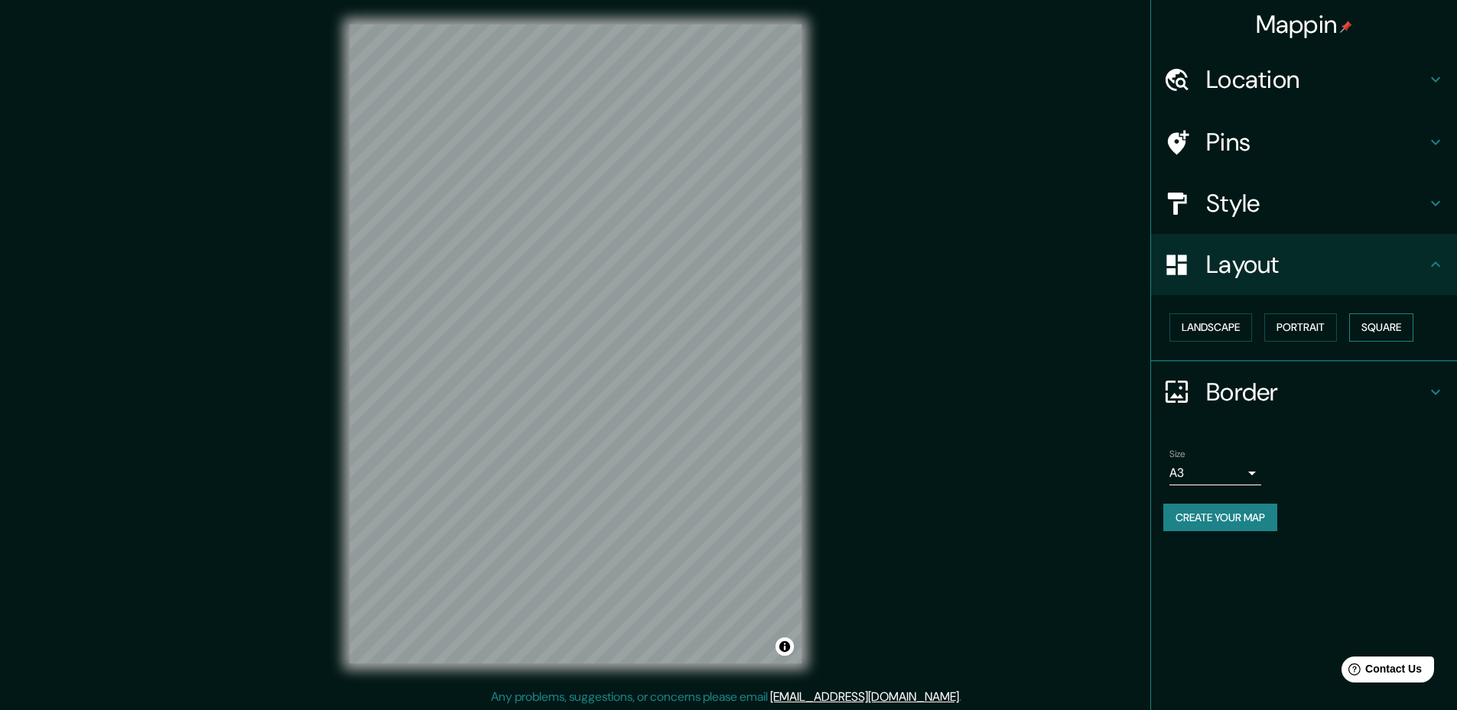
click at [1390, 330] on button "Square" at bounding box center [1381, 327] width 64 height 28
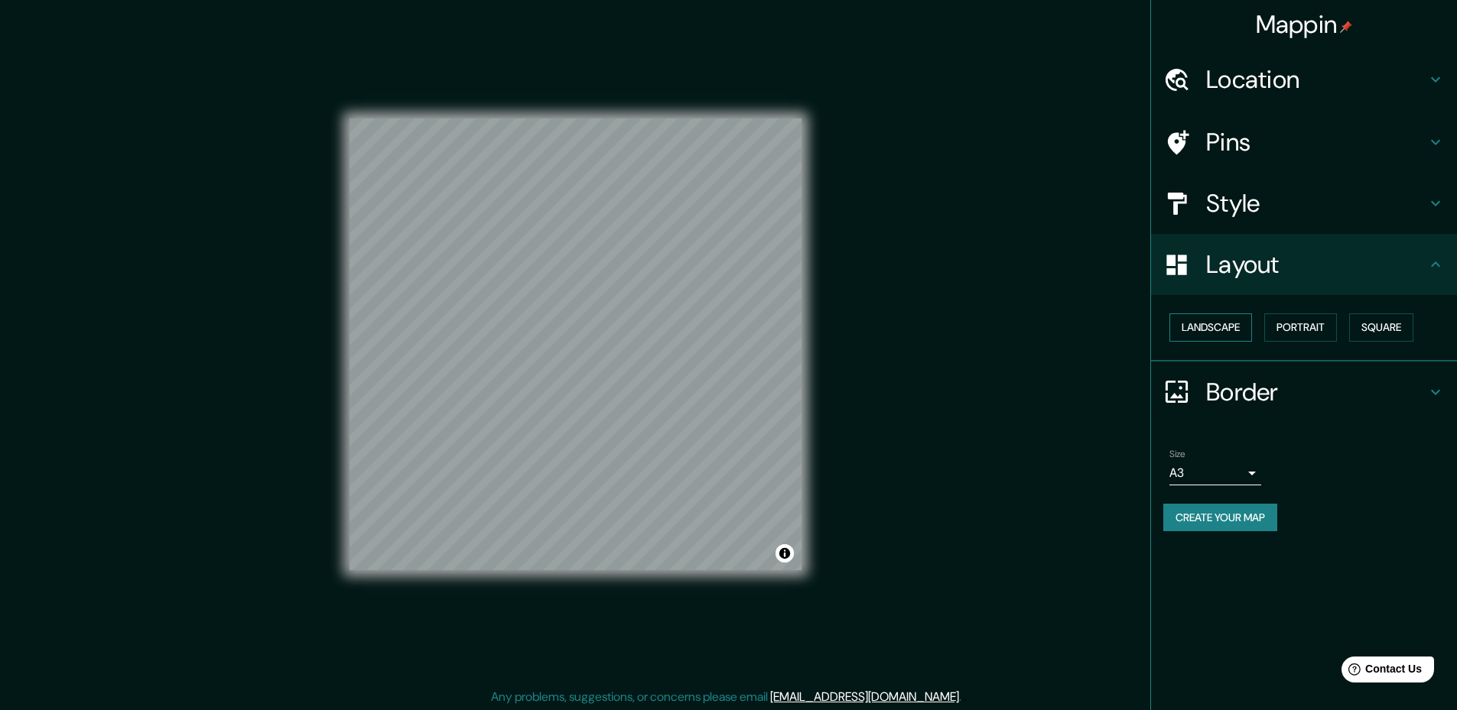
click at [1226, 321] on button "Landscape" at bounding box center [1210, 327] width 83 height 28
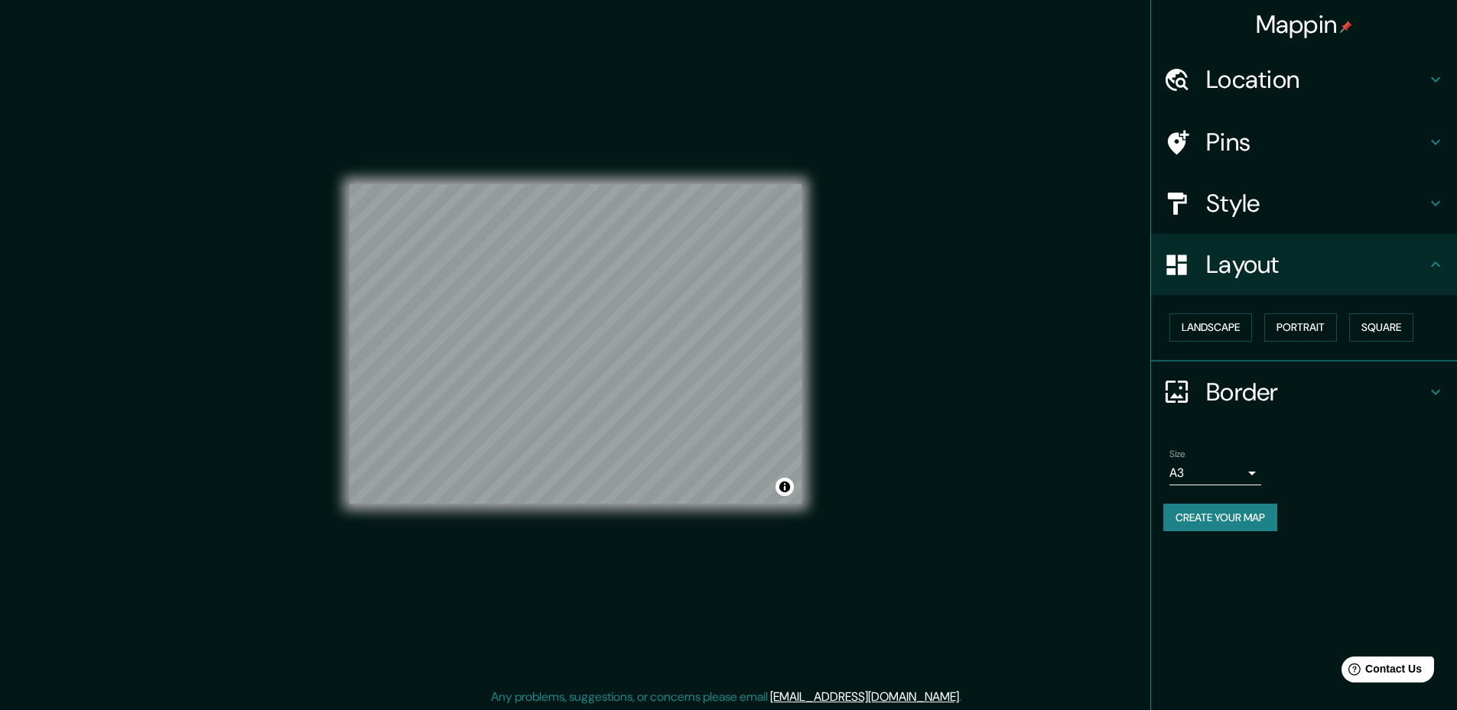
click at [1014, 398] on div "Mappin Location provincia de Córdoba, España Pins Style Layout Landscape Portra…" at bounding box center [728, 356] width 1457 height 713
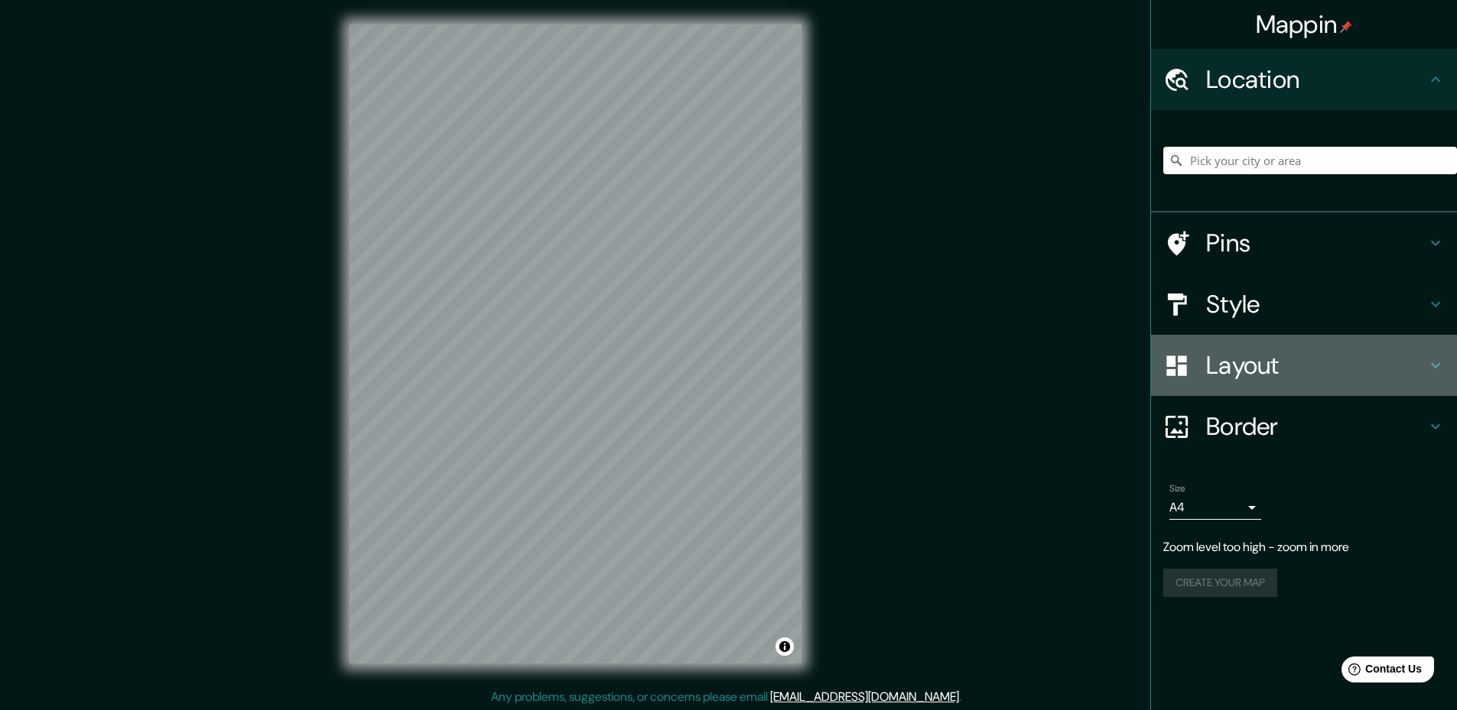
click at [1262, 367] on h4 "Layout" at bounding box center [1316, 365] width 220 height 31
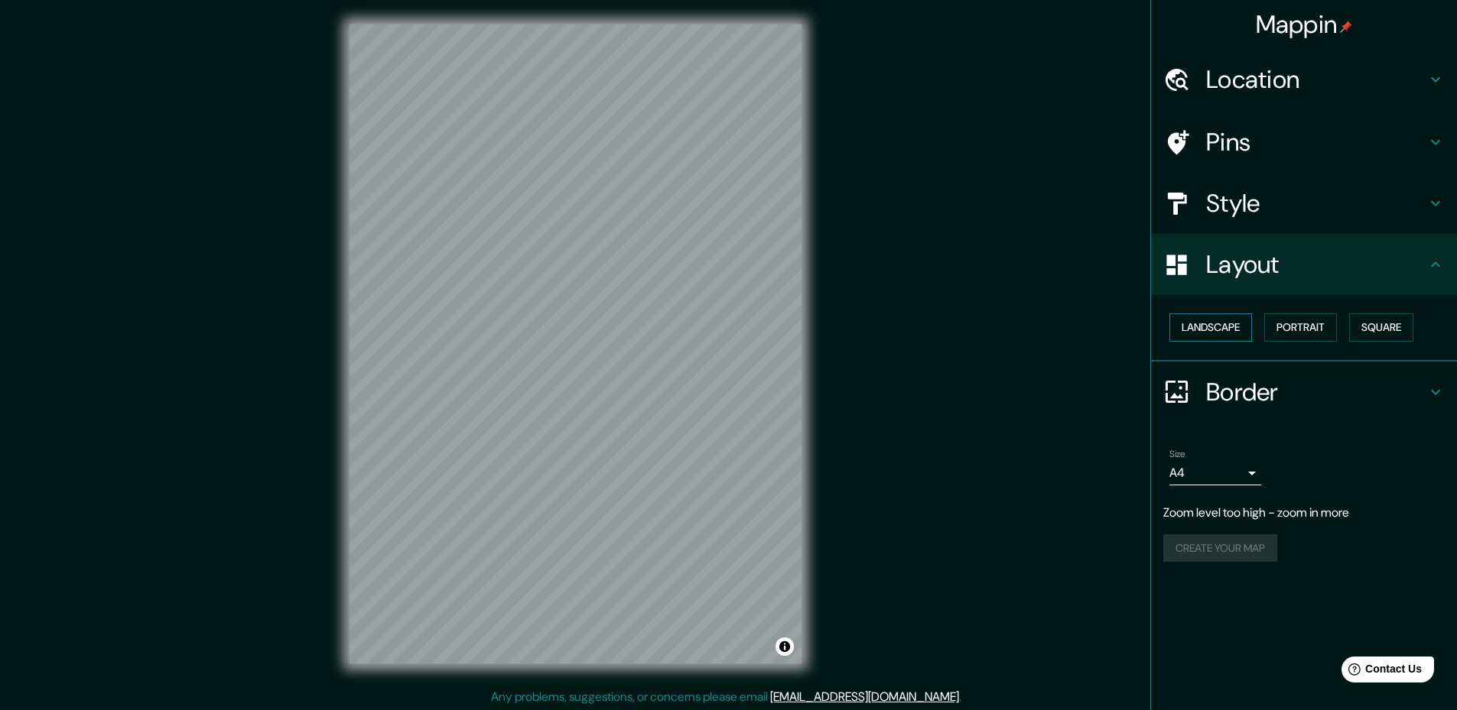
click at [1219, 329] on button "Landscape" at bounding box center [1210, 327] width 83 height 28
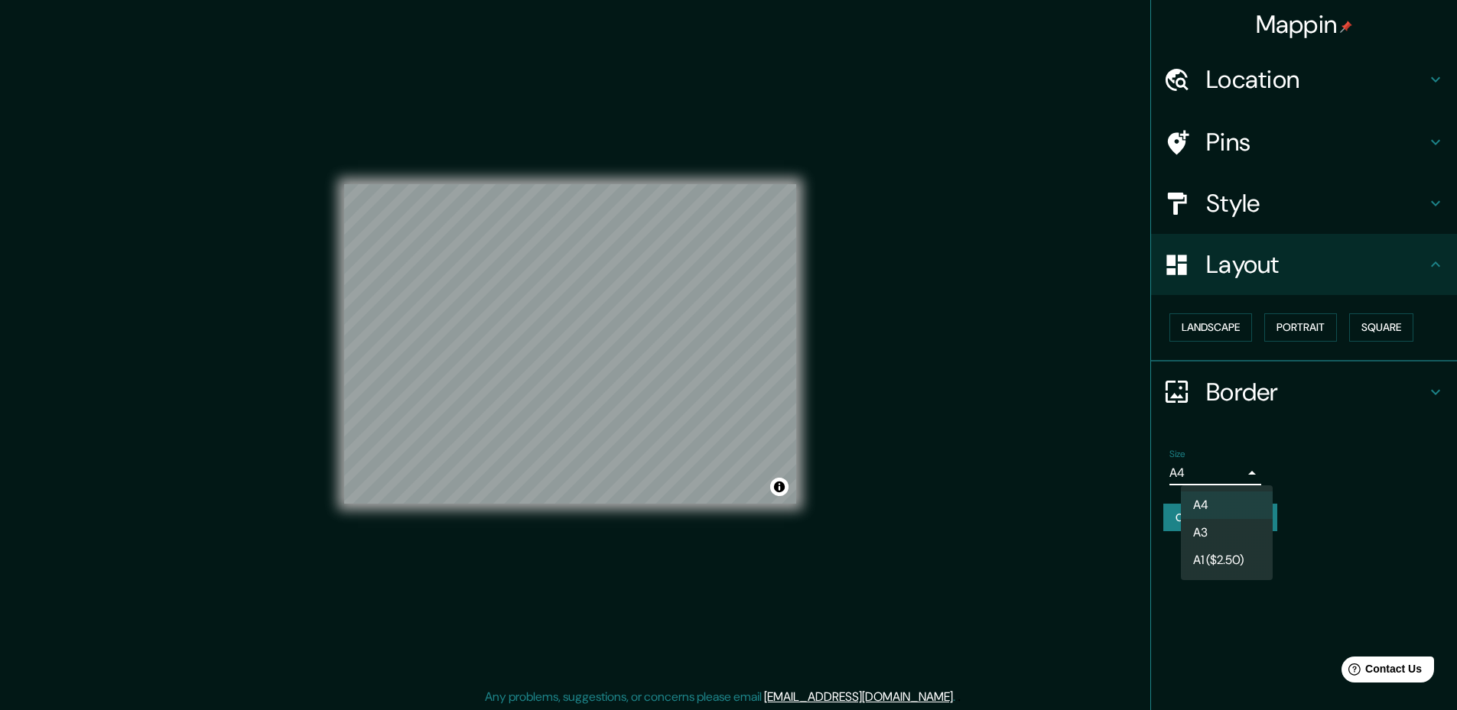
click at [1213, 472] on body "Mappin Location Pins Style Layout Landscape Portrait Square Border Choose a bor…" at bounding box center [728, 355] width 1457 height 710
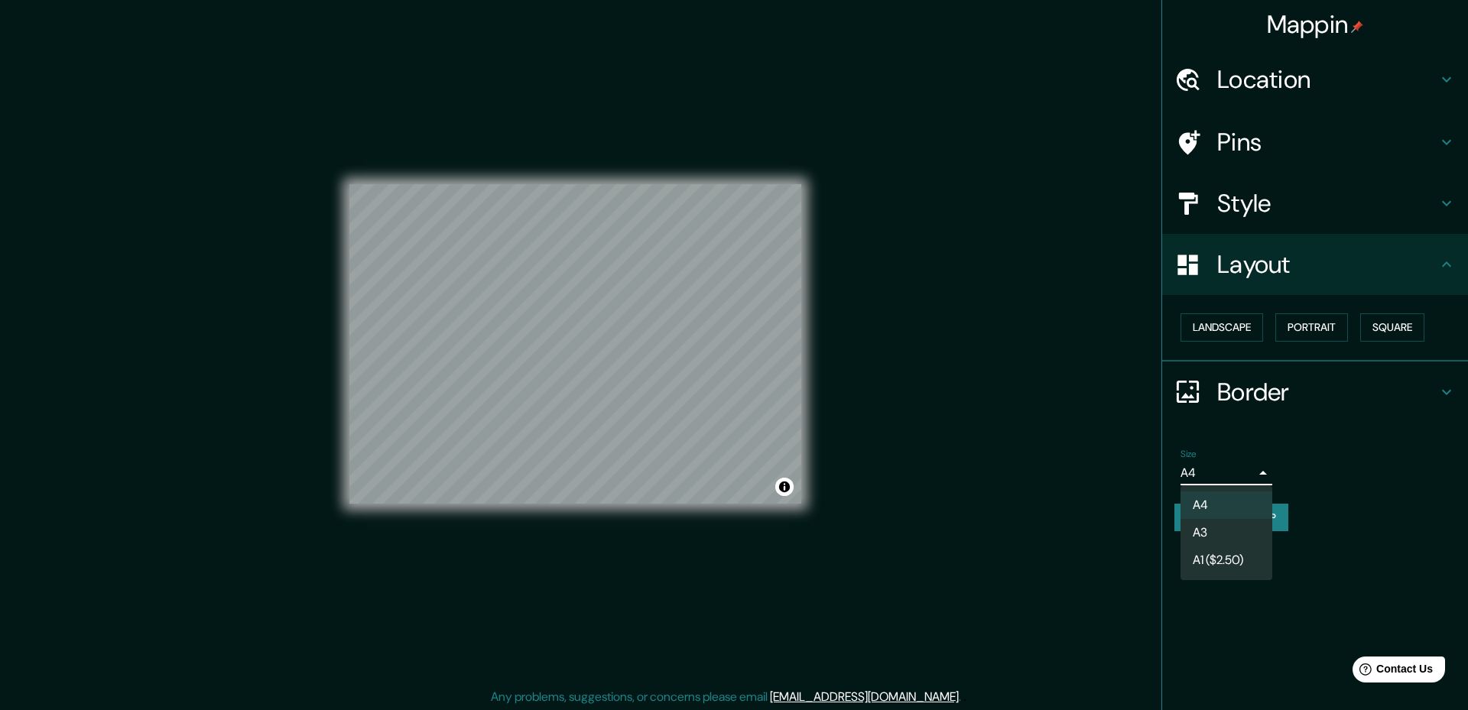
click at [1212, 532] on li "A3" at bounding box center [1227, 533] width 92 height 28
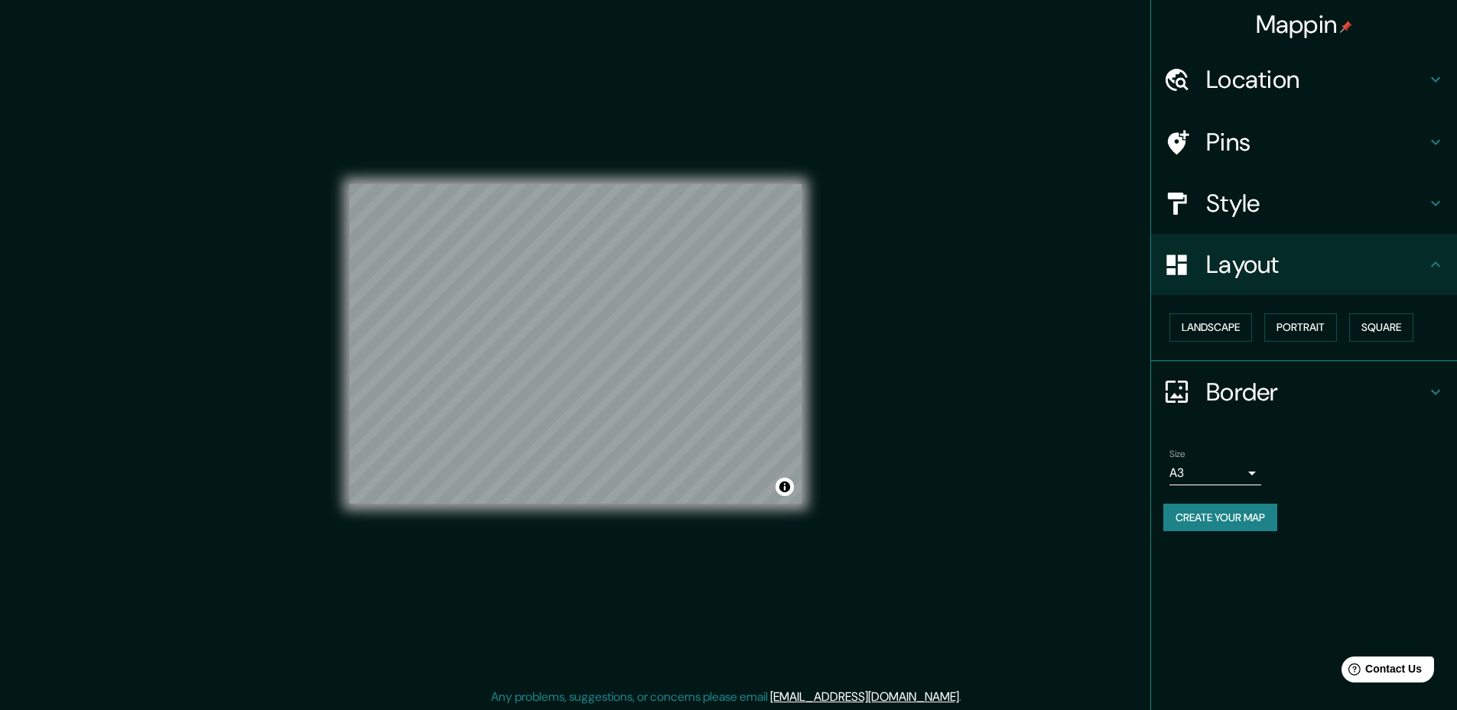
click at [1228, 518] on button "Create your map" at bounding box center [1220, 518] width 114 height 28
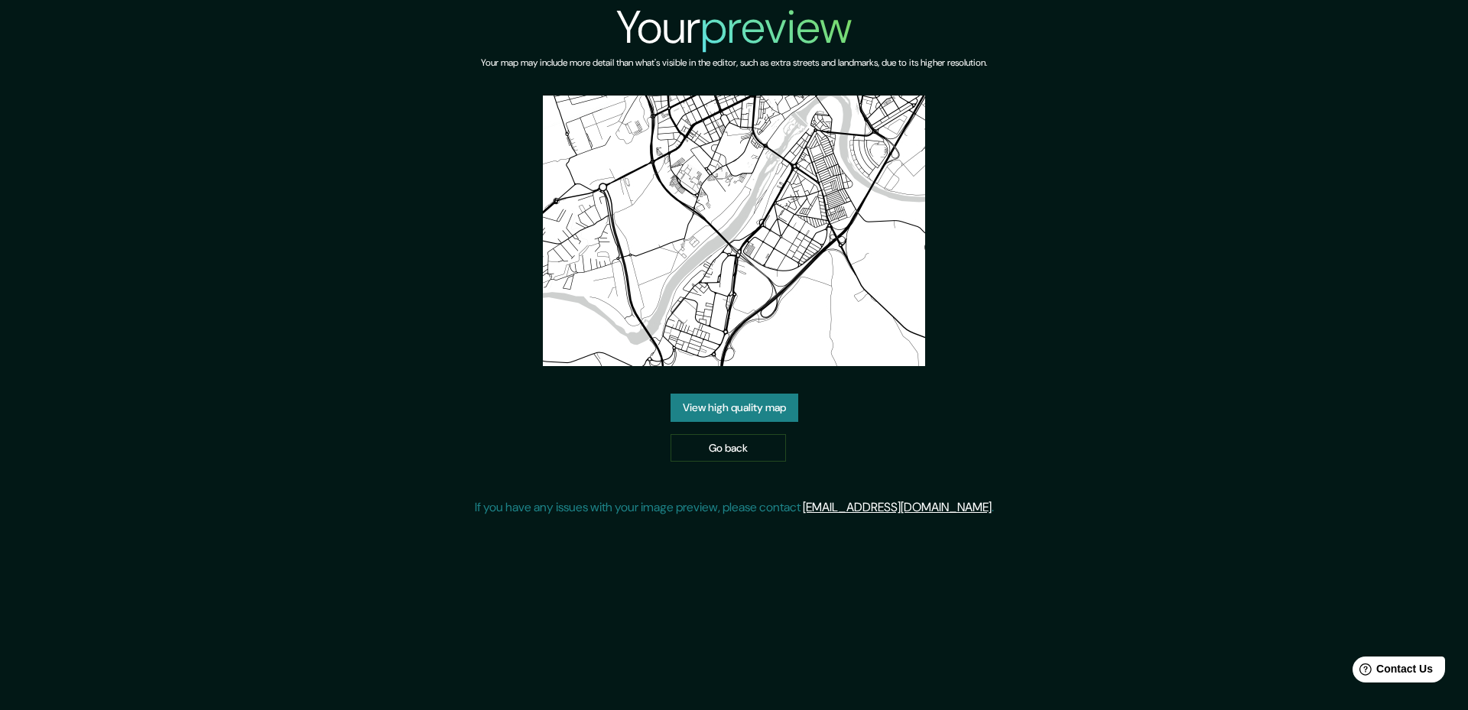
click at [751, 413] on link "View high quality map" at bounding box center [735, 408] width 128 height 28
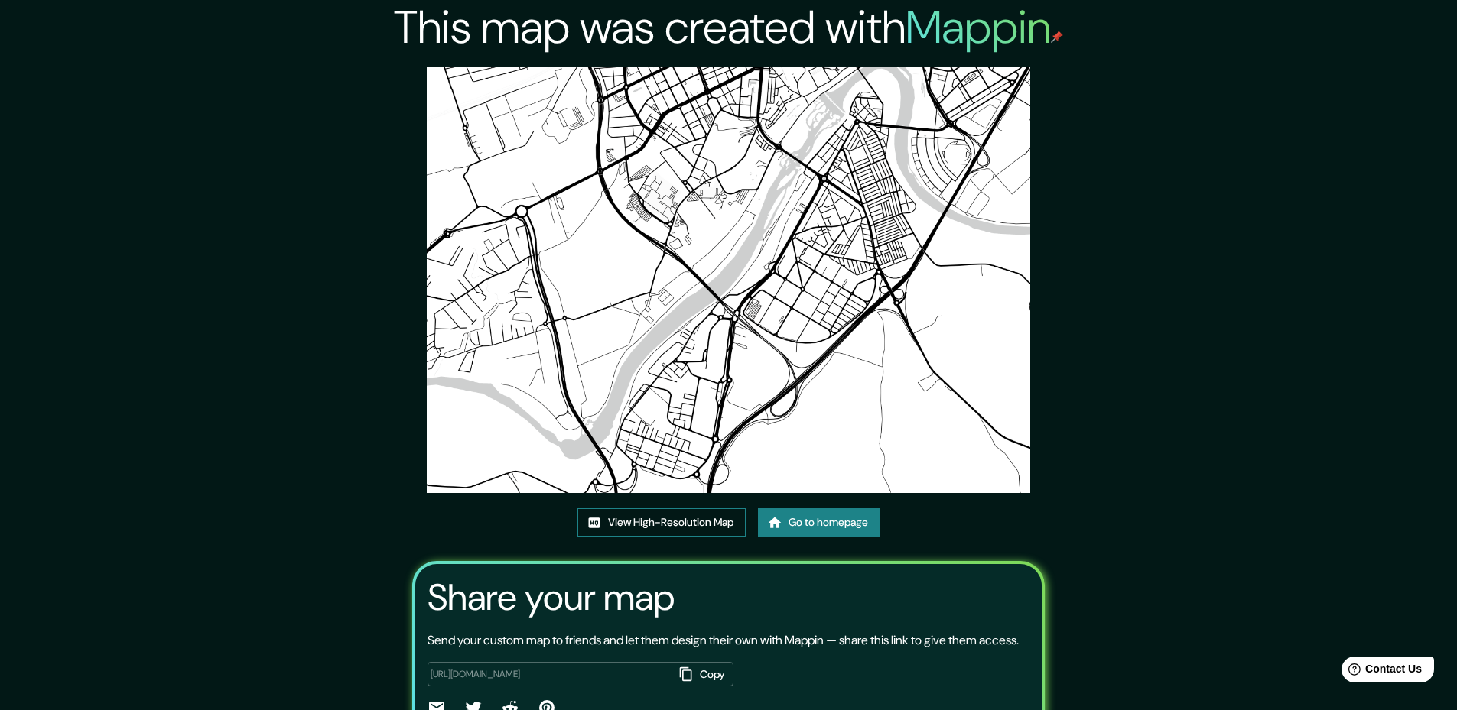
click at [702, 522] on link "View High-Resolution Map" at bounding box center [661, 522] width 168 height 28
drag, startPoint x: 411, startPoint y: 271, endPoint x: 393, endPoint y: 273, distance: 17.7
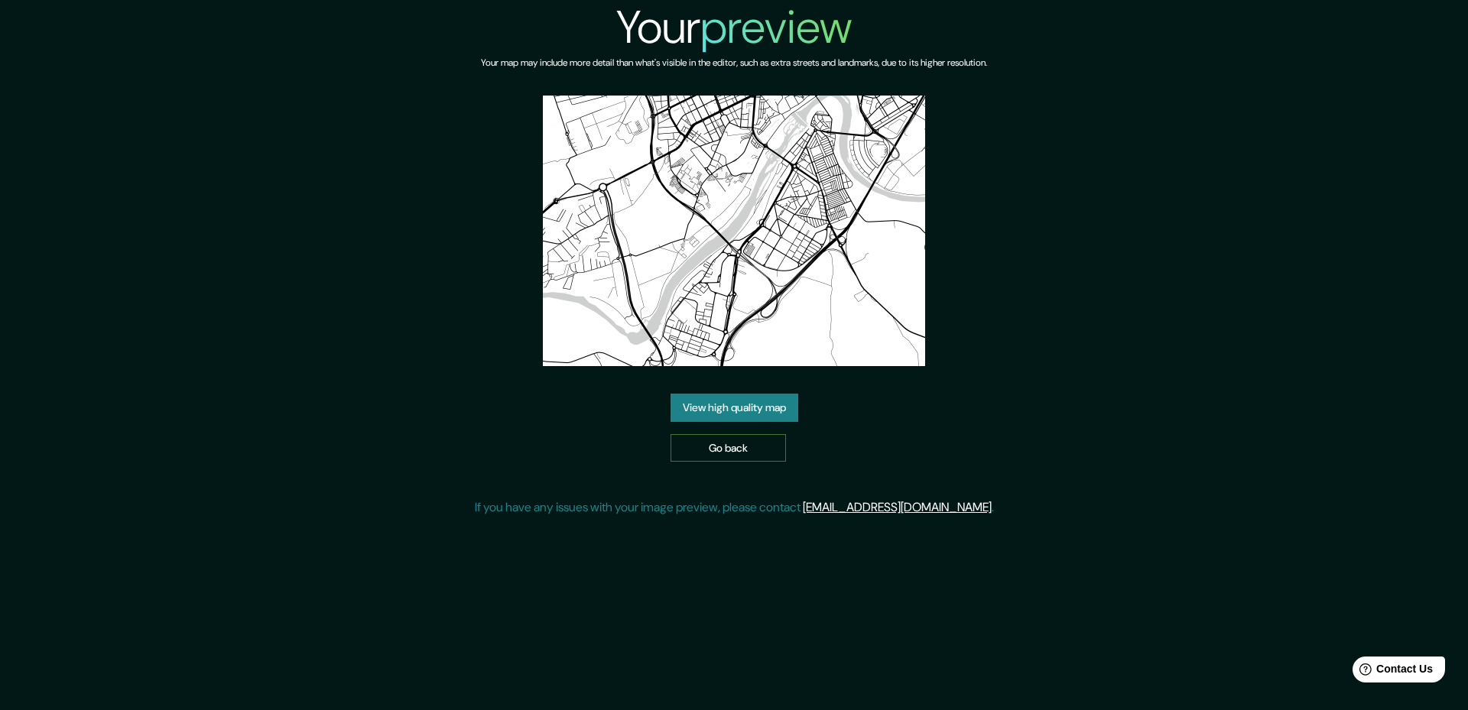
click at [721, 447] on link "Go back" at bounding box center [728, 448] width 115 height 28
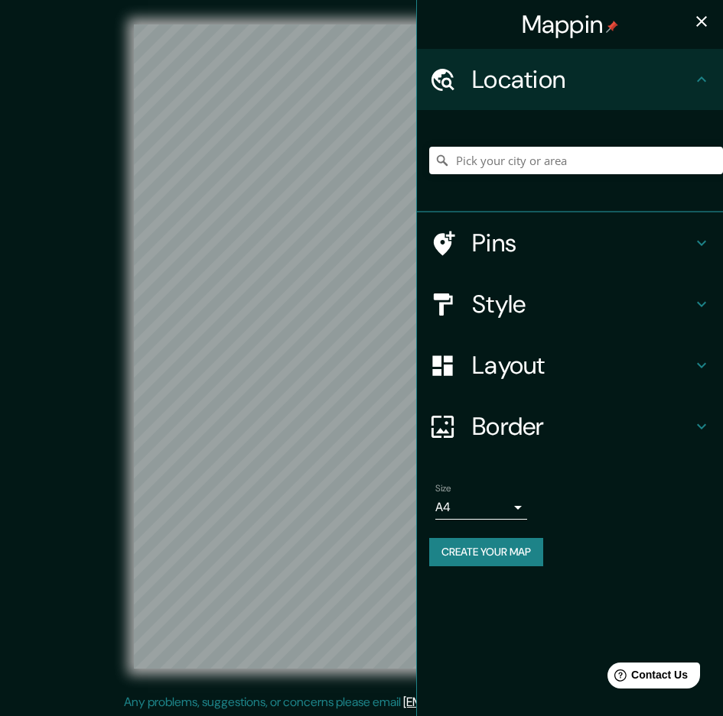
click at [700, 18] on icon "button" at bounding box center [701, 21] width 18 height 18
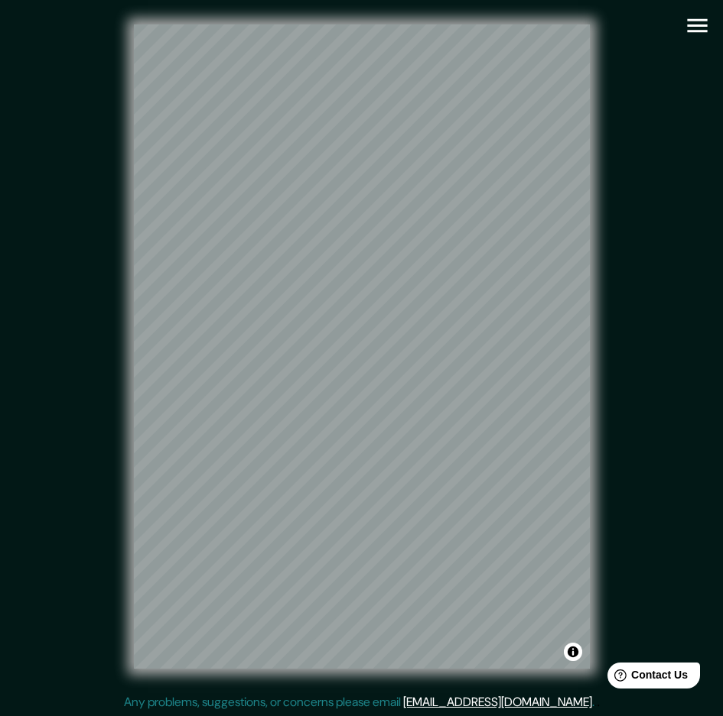
scroll to position [2, 0]
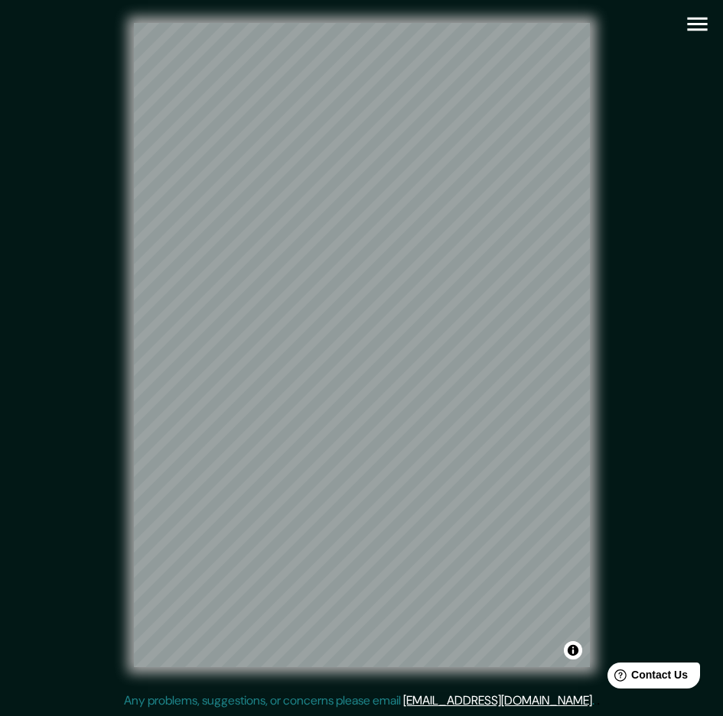
click at [690, 18] on icon "button" at bounding box center [697, 25] width 20 height 14
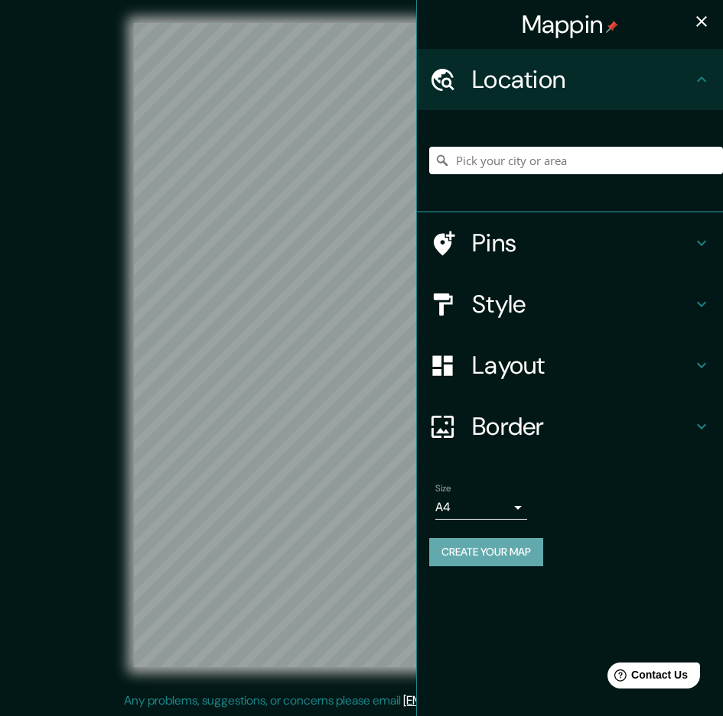
click at [498, 558] on button "Create your map" at bounding box center [486, 552] width 114 height 28
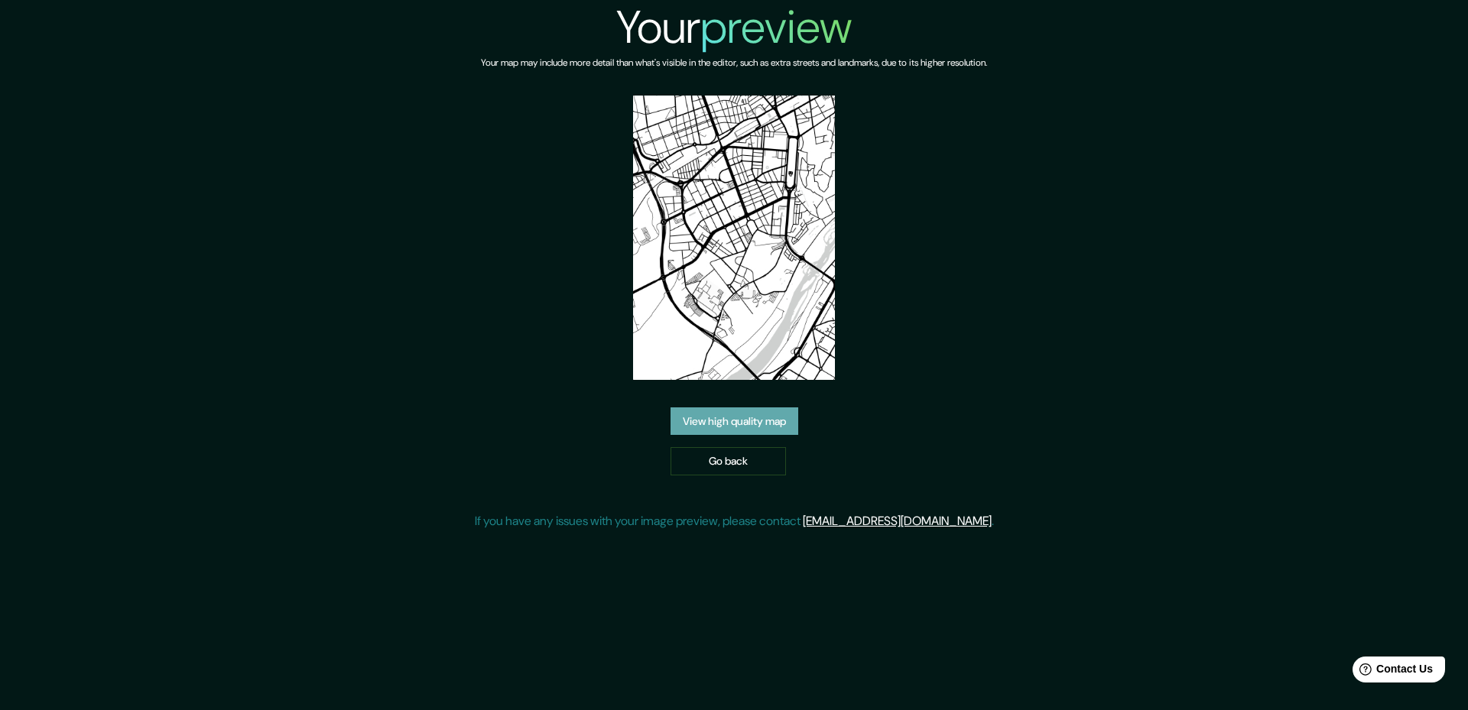
click at [733, 430] on link "View high quality map" at bounding box center [735, 422] width 128 height 28
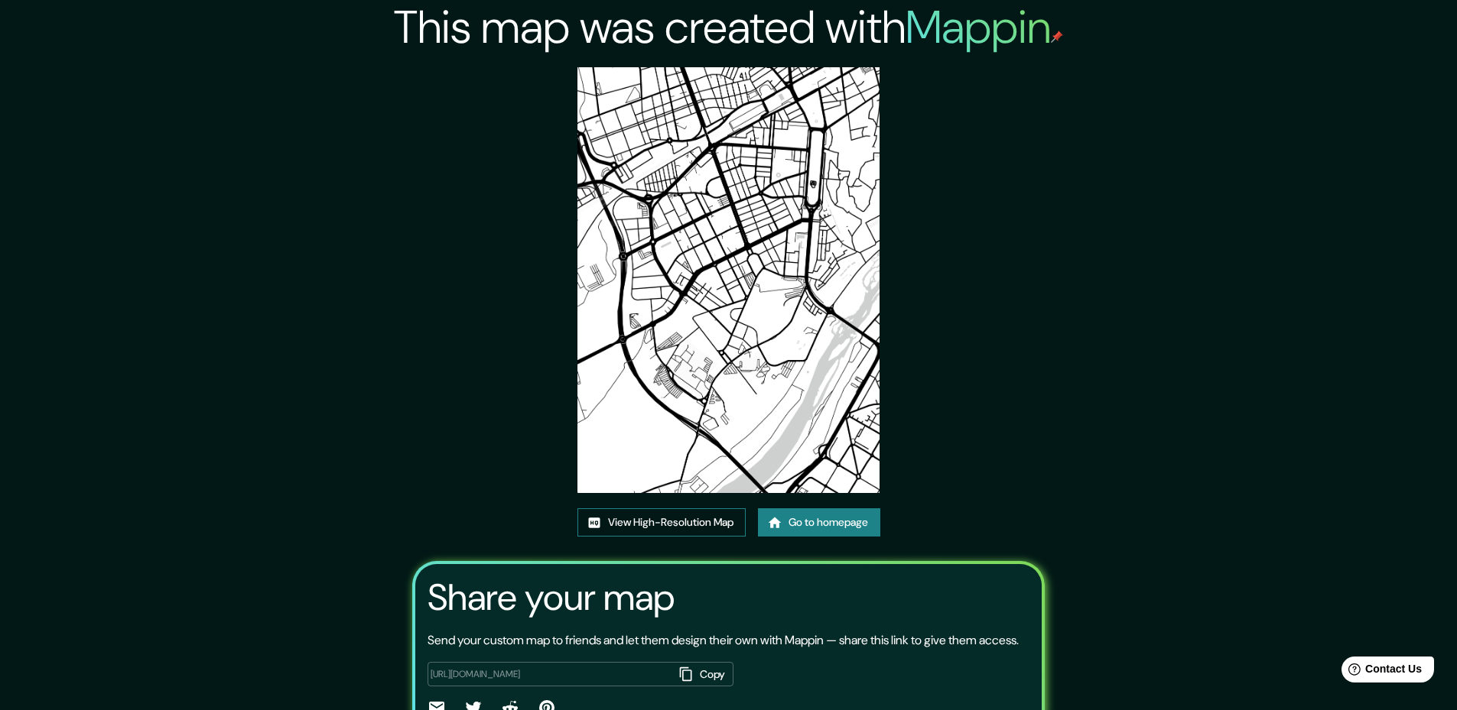
click at [700, 519] on link "View High-Resolution Map" at bounding box center [661, 522] width 168 height 28
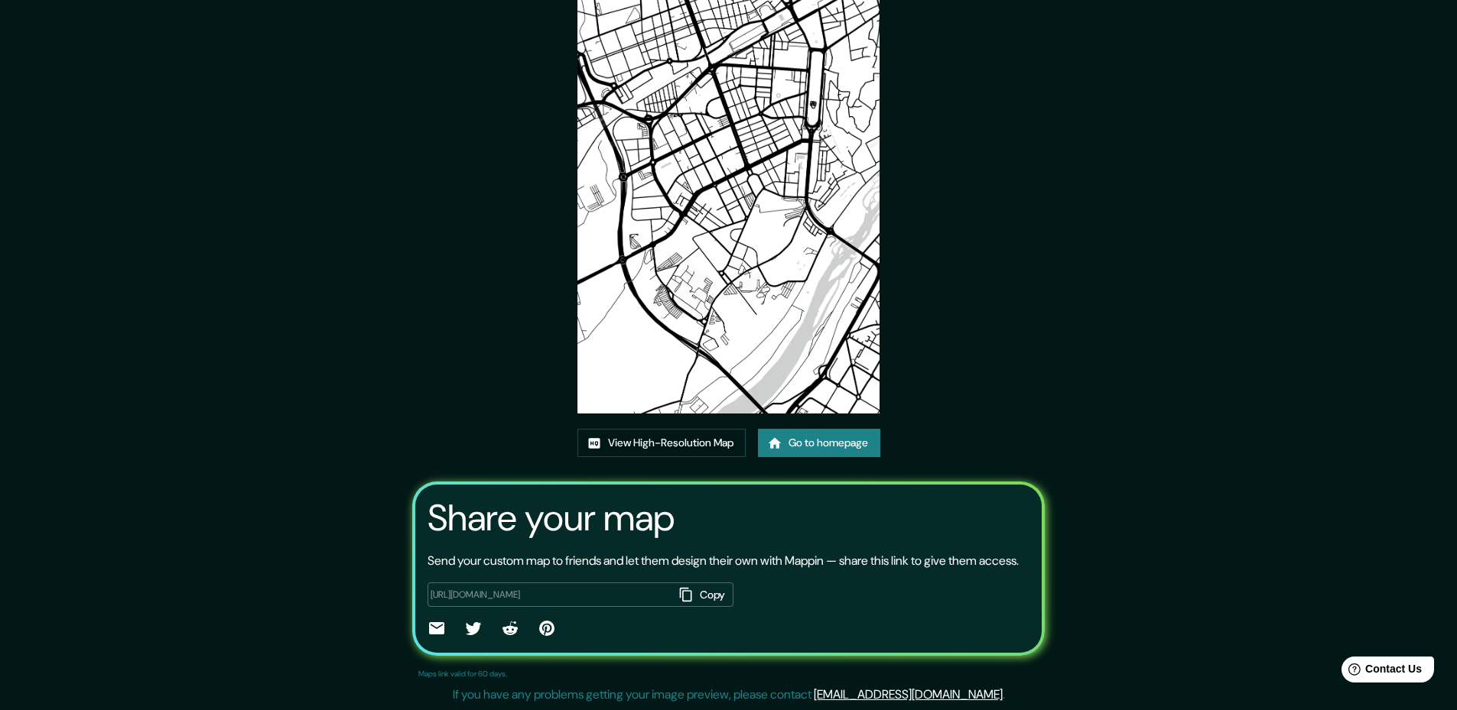
click at [733, 437] on link "Go to homepage" at bounding box center [819, 443] width 122 height 28
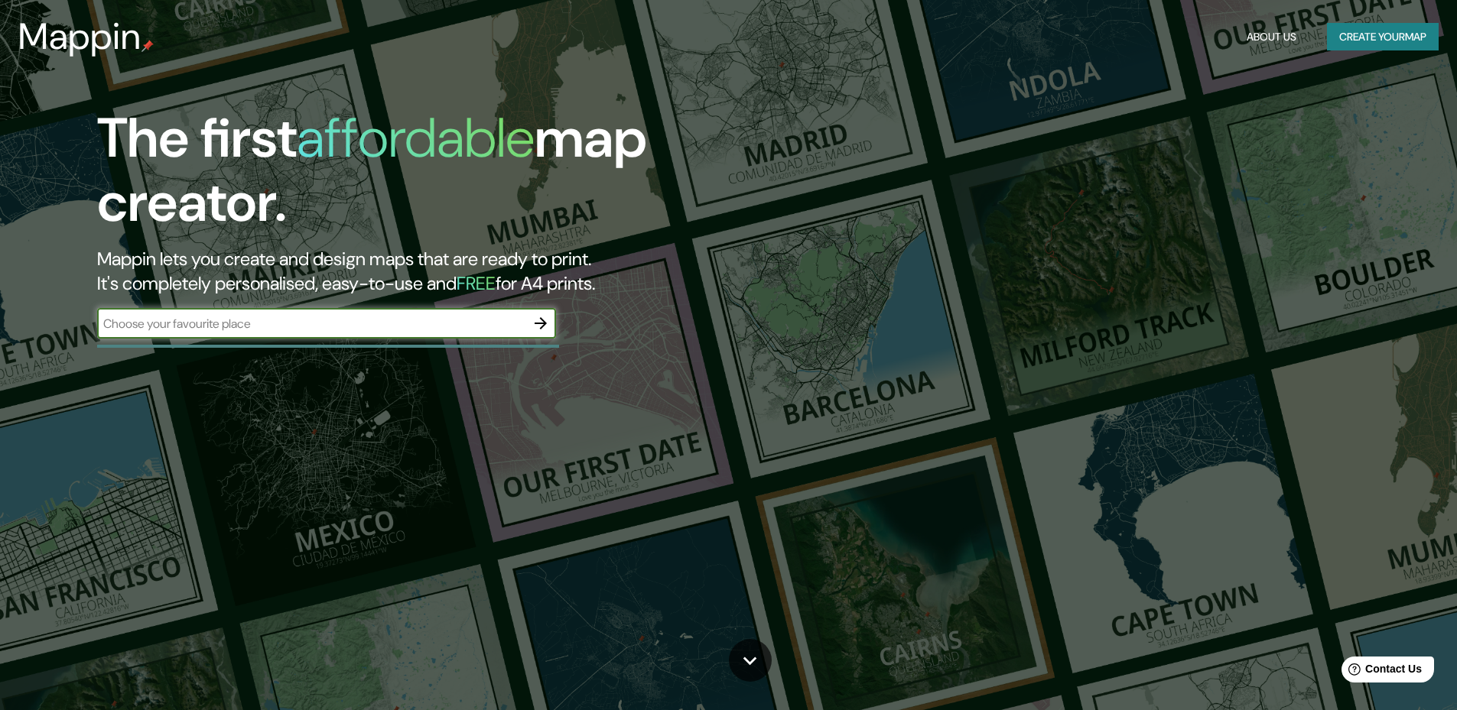
click at [427, 329] on input "text" at bounding box center [311, 324] width 428 height 18
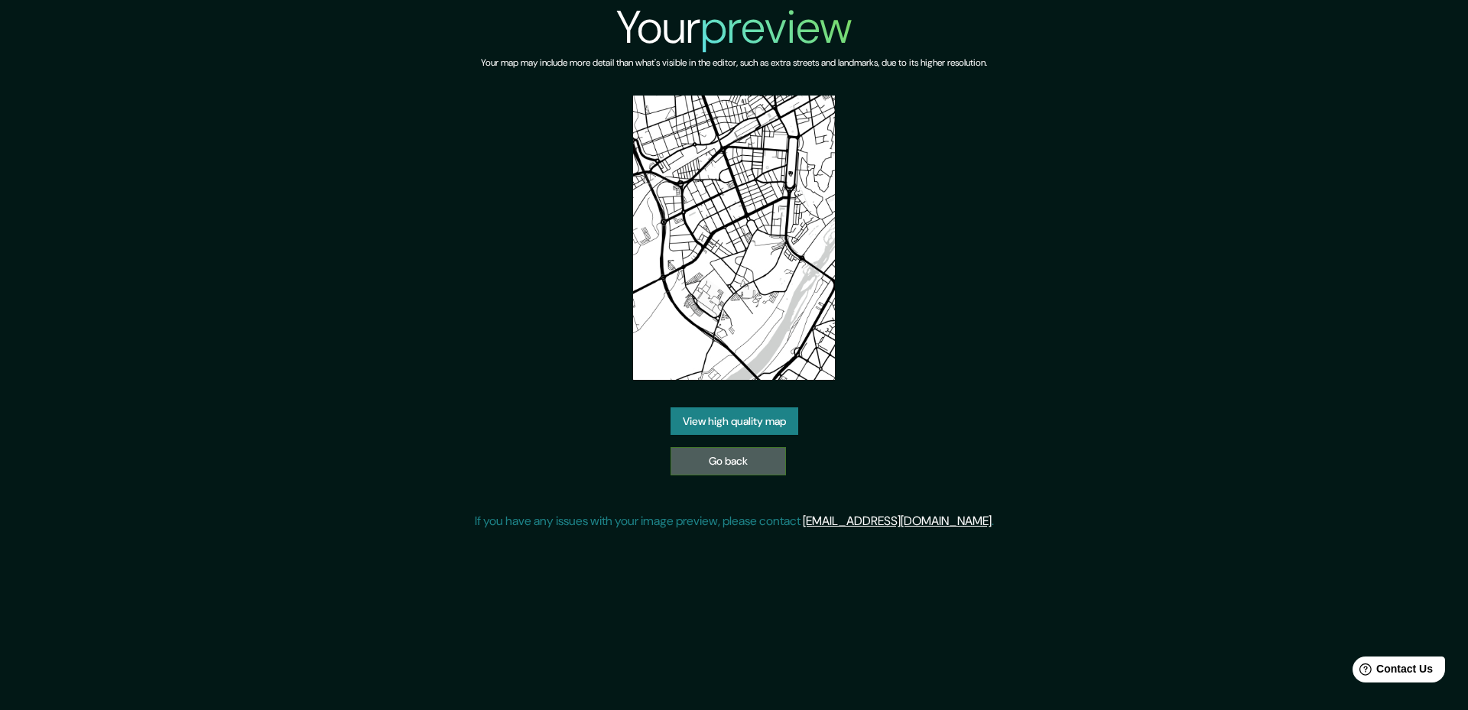
click at [685, 473] on link "Go back" at bounding box center [728, 461] width 115 height 28
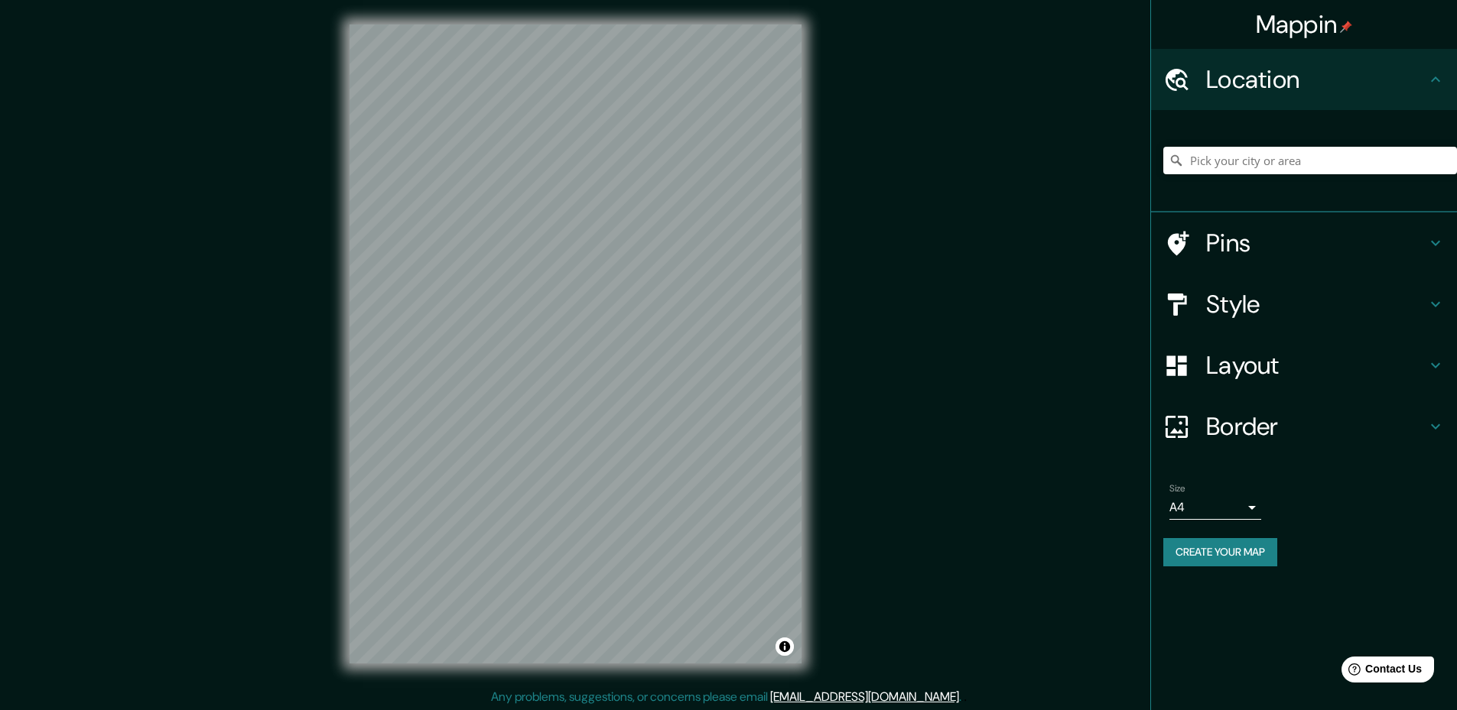
click at [802, 379] on div "© Mapbox © OpenStreetMap Improve this map" at bounding box center [575, 344] width 501 height 688
click at [805, 157] on div "© Mapbox © OpenStreetMap Improve this map" at bounding box center [575, 344] width 501 height 688
click at [844, 144] on div "Mappin Location Pins Style Layout Border Choose a border. Hint : you can make l…" at bounding box center [728, 356] width 1457 height 713
click at [1191, 550] on button "Create your map" at bounding box center [1220, 552] width 114 height 28
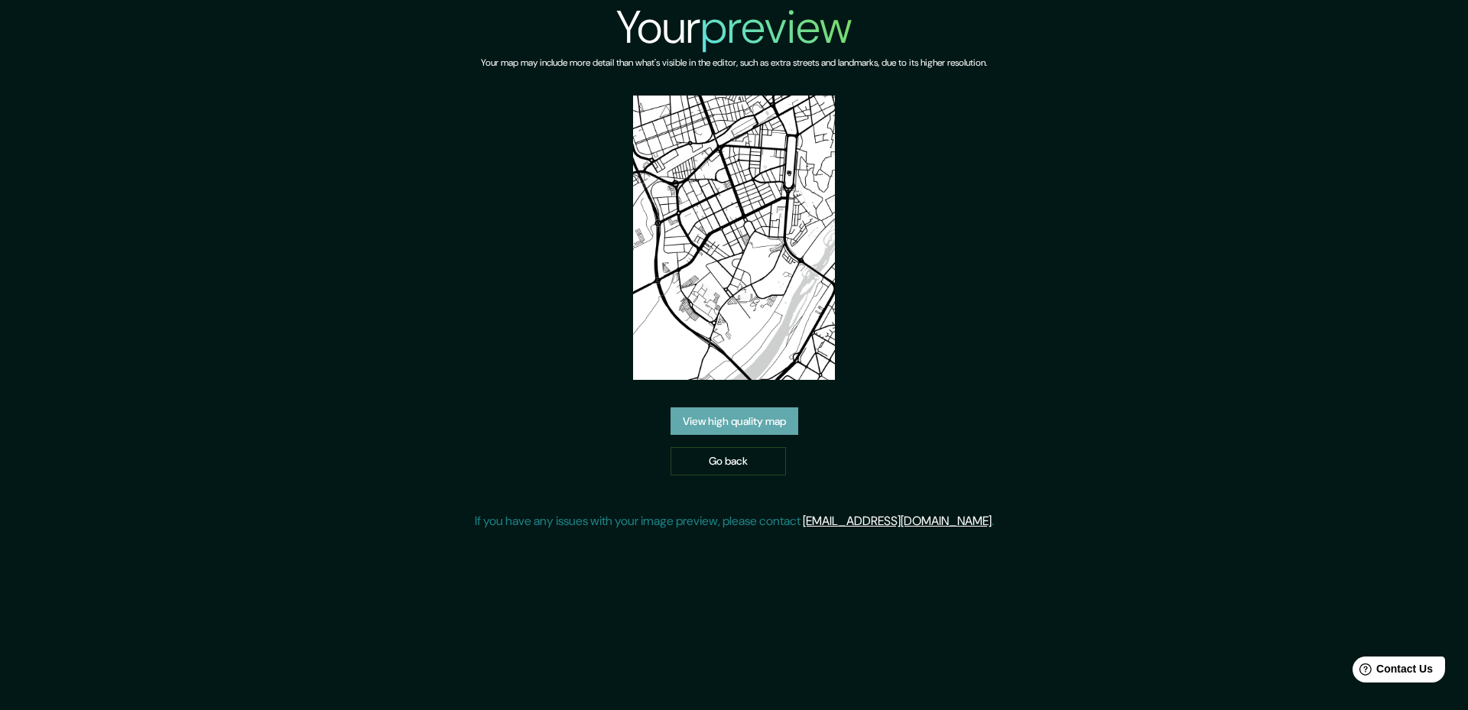
click at [742, 423] on link "View high quality map" at bounding box center [735, 422] width 128 height 28
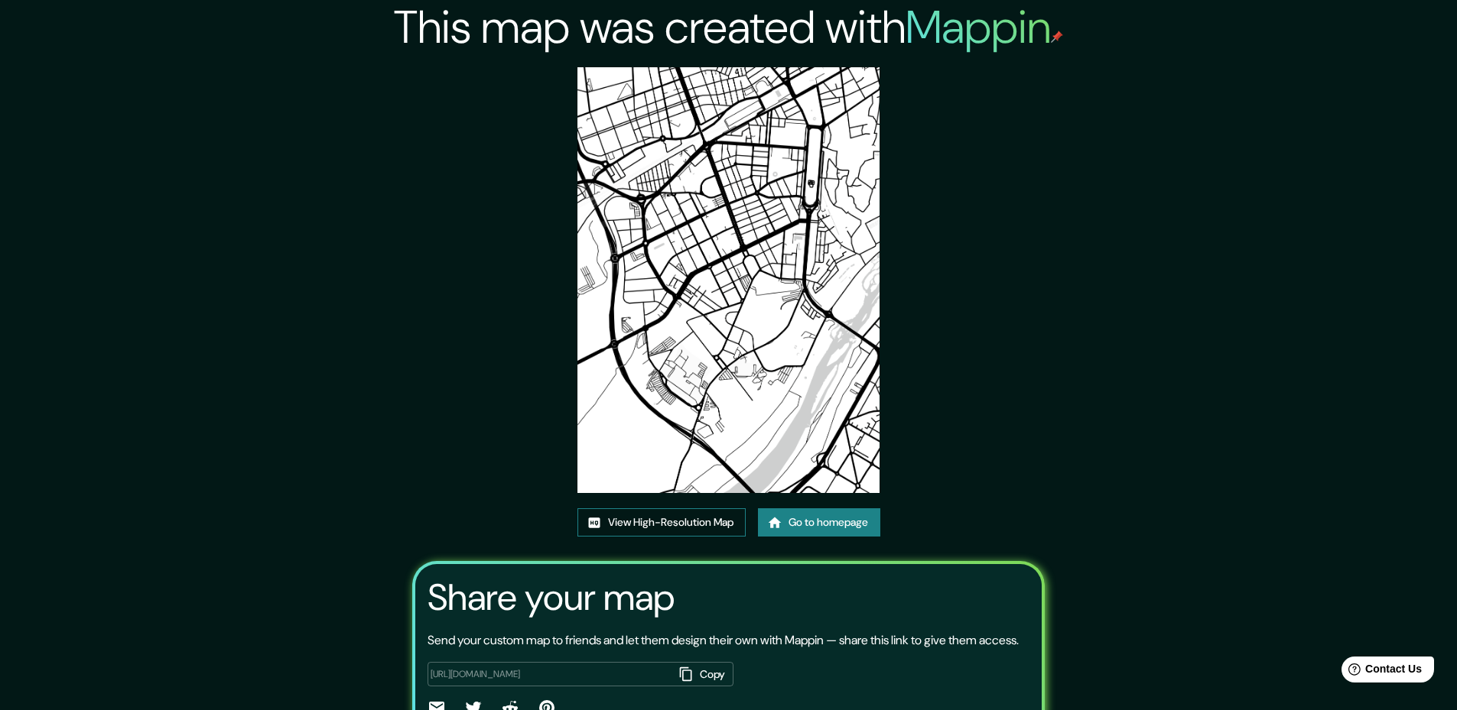
click at [688, 518] on link "View High-Resolution Map" at bounding box center [661, 522] width 168 height 28
